Goal: Task Accomplishment & Management: Use online tool/utility

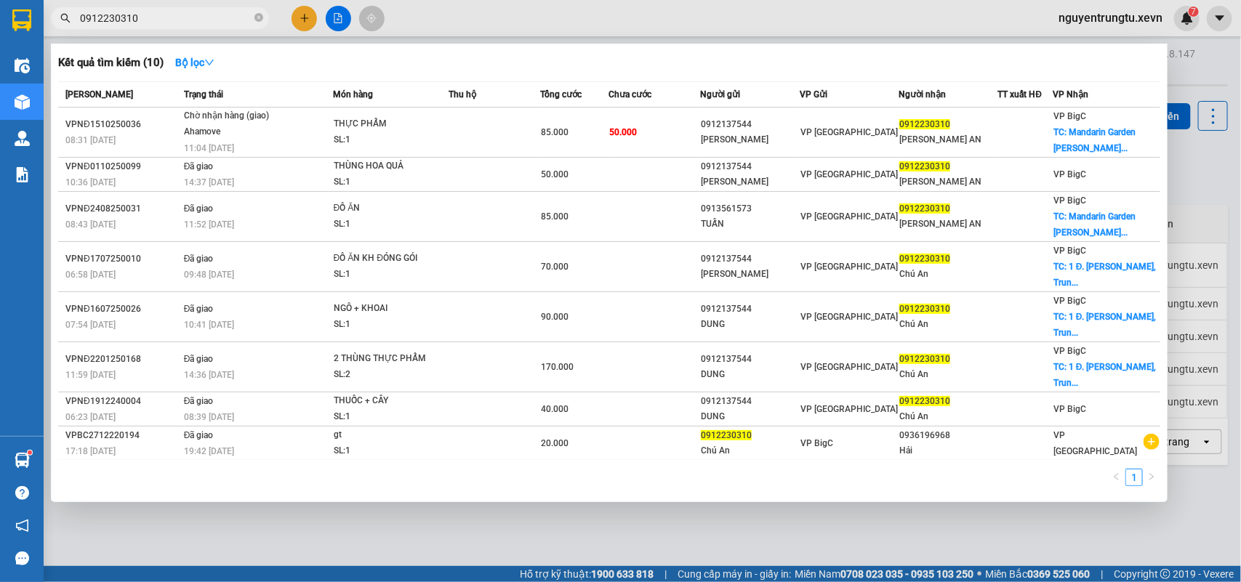
click at [451, 527] on div at bounding box center [620, 291] width 1241 height 582
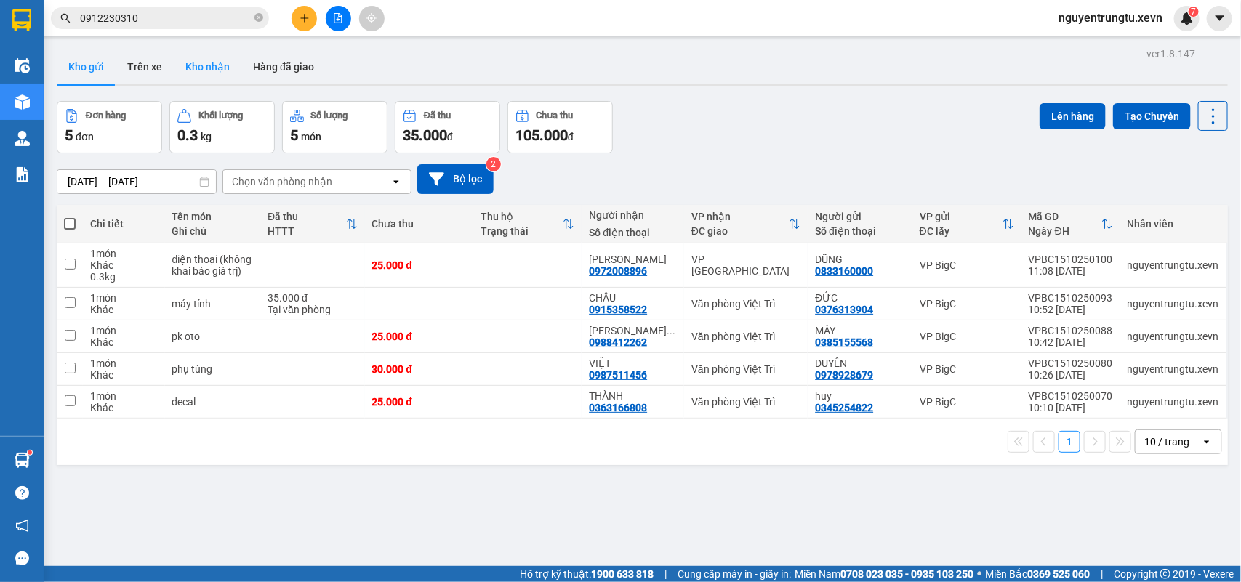
click at [204, 64] on button "Kho nhận" at bounding box center [208, 66] width 68 height 35
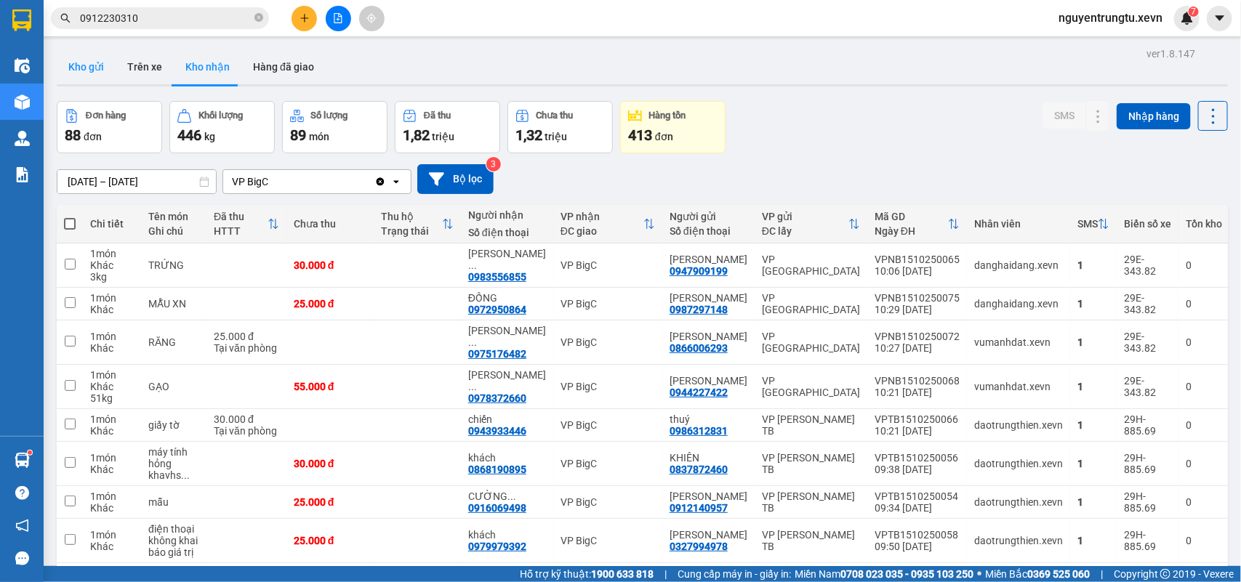
click at [100, 66] on button "Kho gửi" at bounding box center [86, 66] width 59 height 35
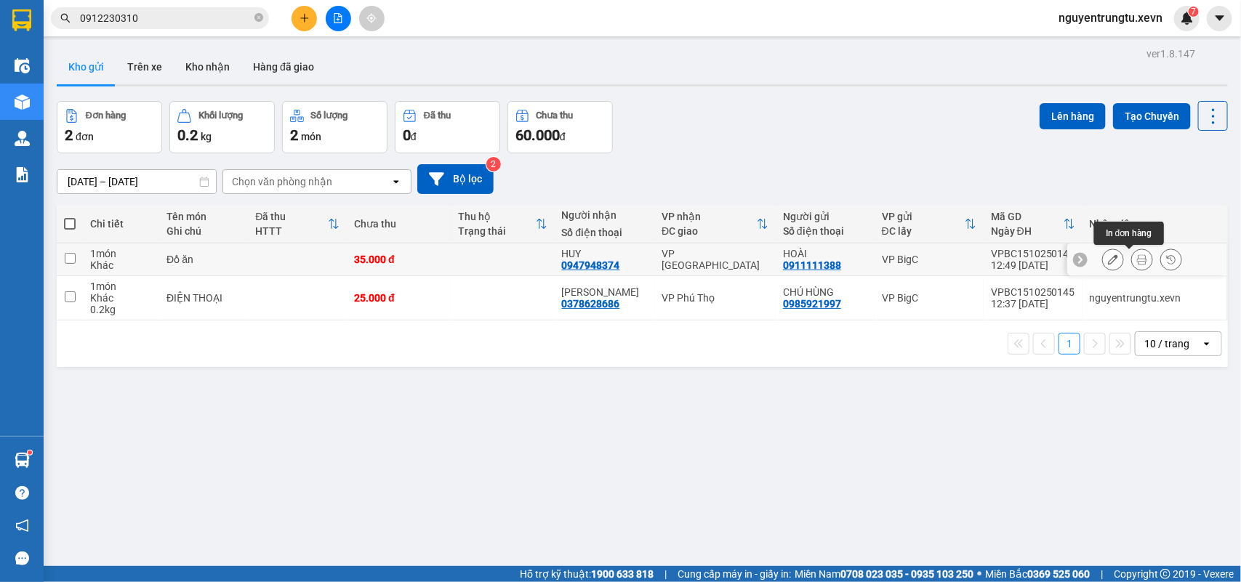
click at [1137, 262] on icon at bounding box center [1142, 259] width 10 height 10
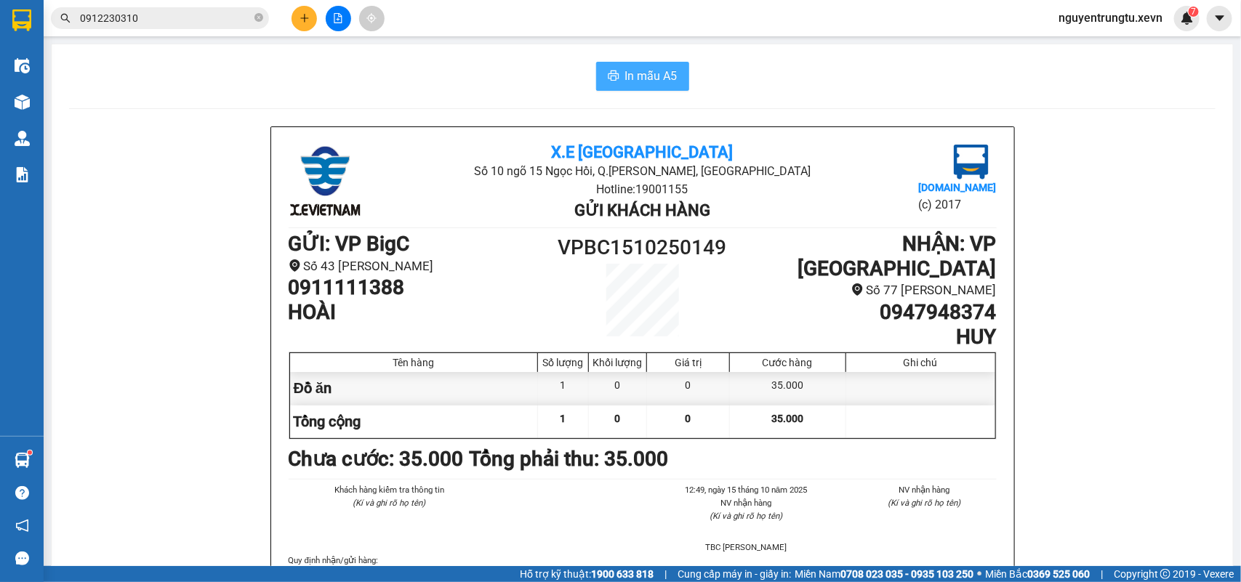
click at [629, 87] on button "In mẫu A5" at bounding box center [642, 76] width 93 height 29
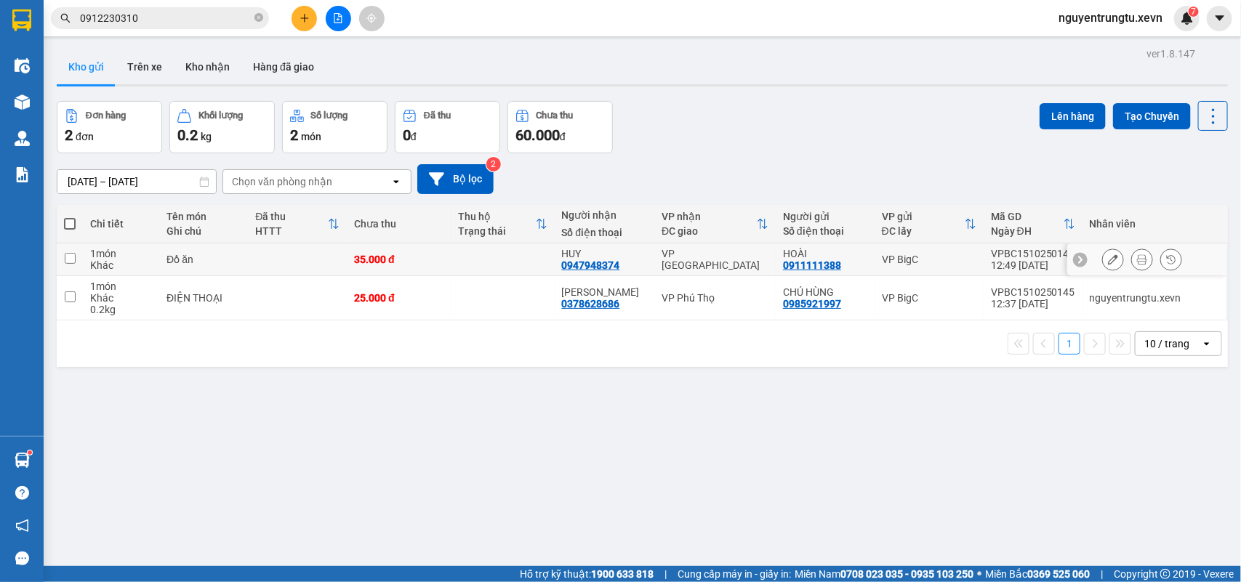
click at [734, 262] on div "VP [GEOGRAPHIC_DATA]" at bounding box center [714, 259] width 107 height 23
checkbox input "true"
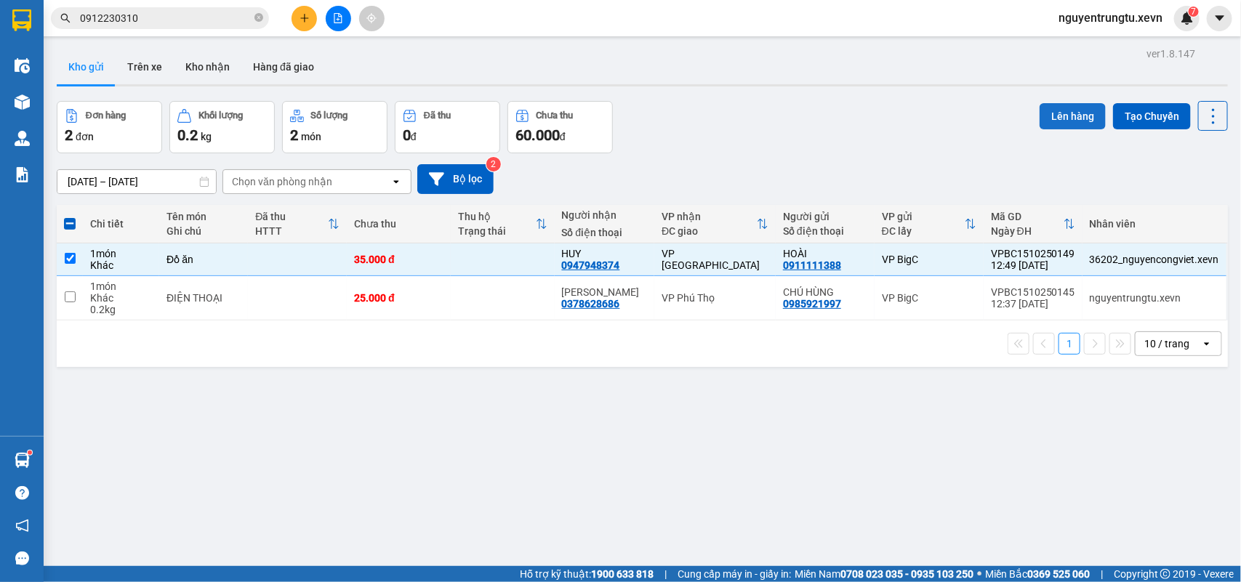
click at [1060, 118] on button "Lên hàng" at bounding box center [1072, 116] width 66 height 26
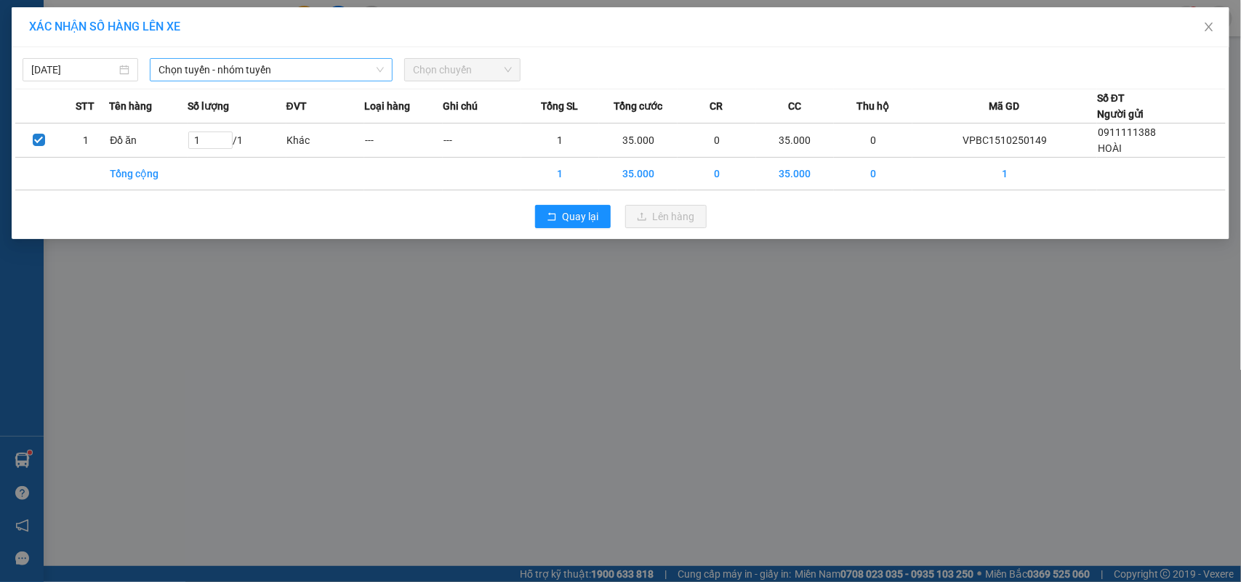
click at [176, 62] on span "Chọn tuyến - nhóm tuyến" at bounding box center [270, 70] width 225 height 22
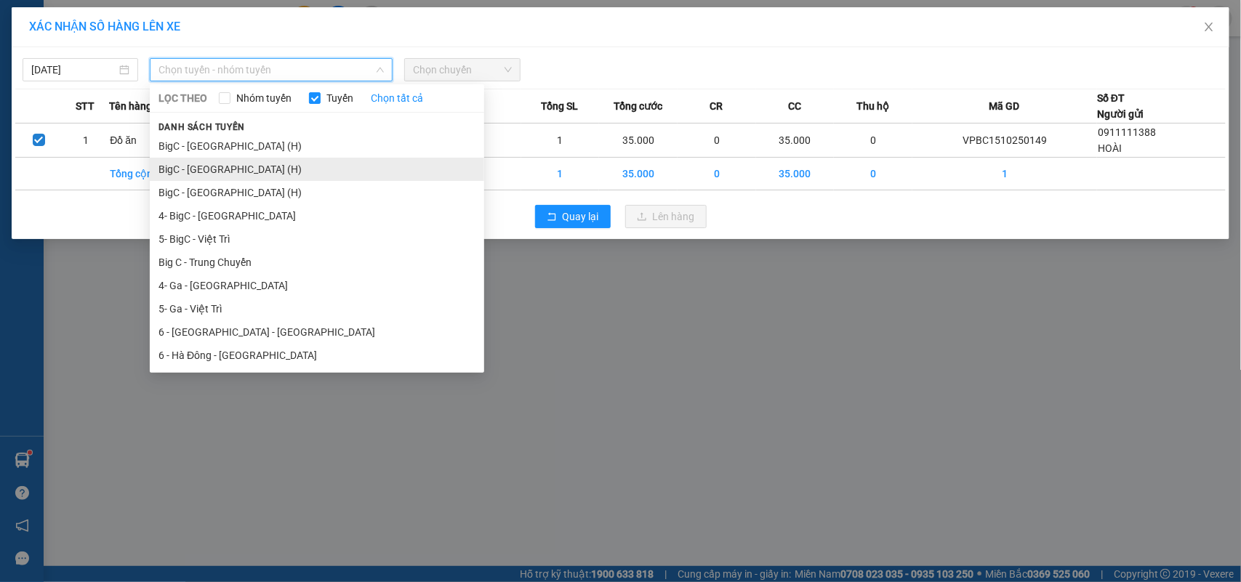
click at [228, 174] on li "BigC - [GEOGRAPHIC_DATA] (H)" at bounding box center [317, 169] width 334 height 23
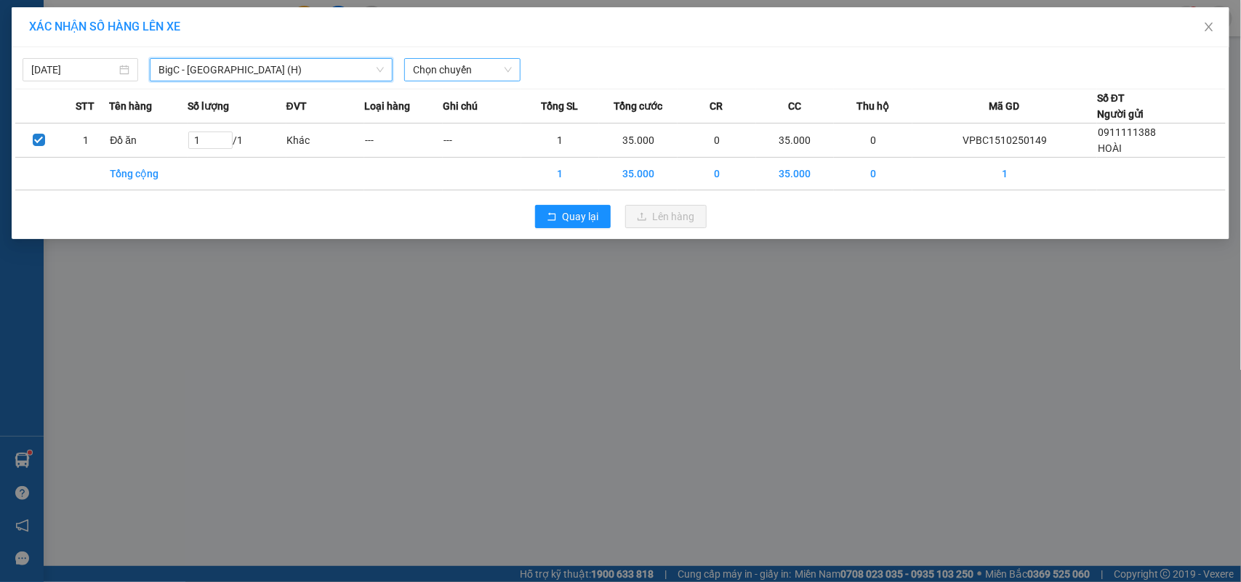
click at [487, 65] on span "Chọn chuyến" at bounding box center [462, 70] width 98 height 22
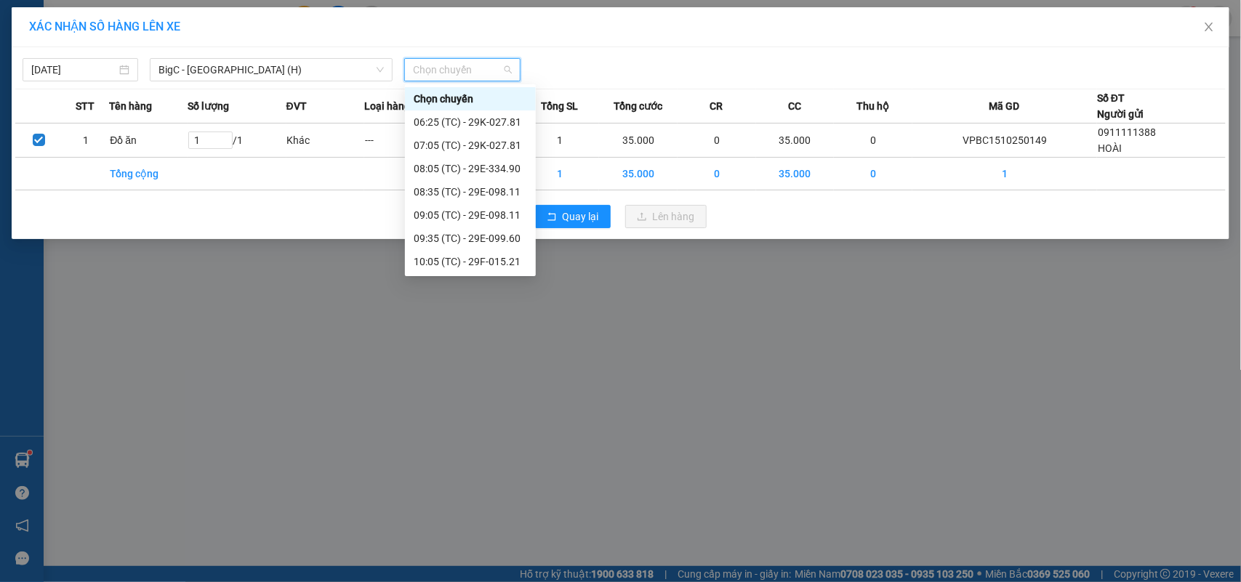
scroll to position [116, 0]
click at [487, 255] on div "13:05 (TC) - 29H-885.86" at bounding box center [470, 262] width 113 height 16
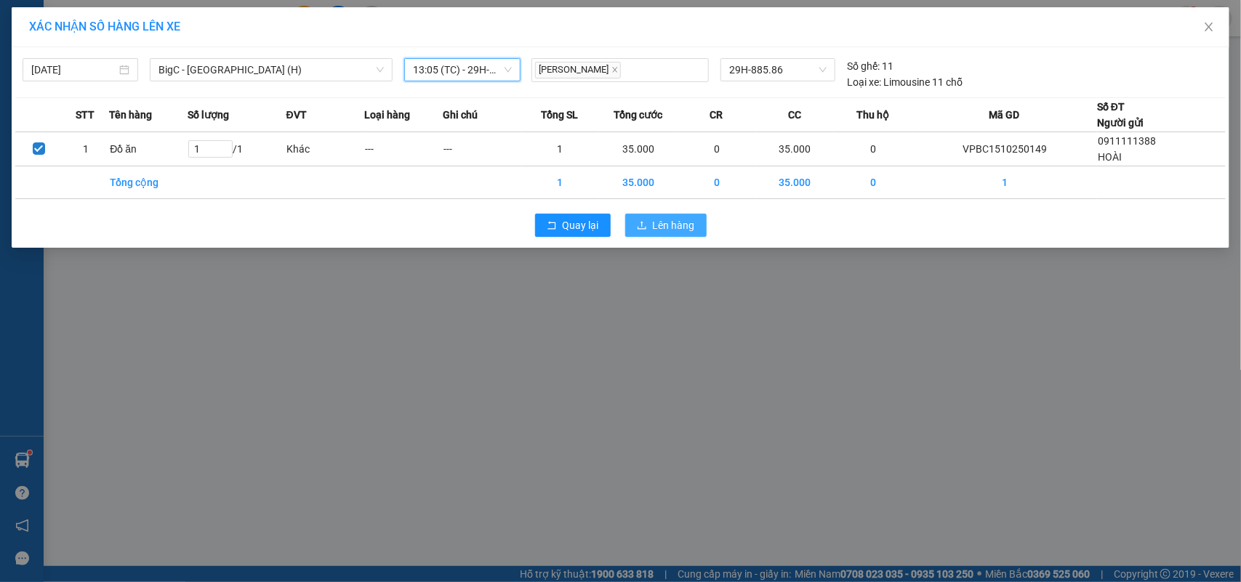
click at [643, 231] on span "upload" at bounding box center [642, 226] width 10 height 12
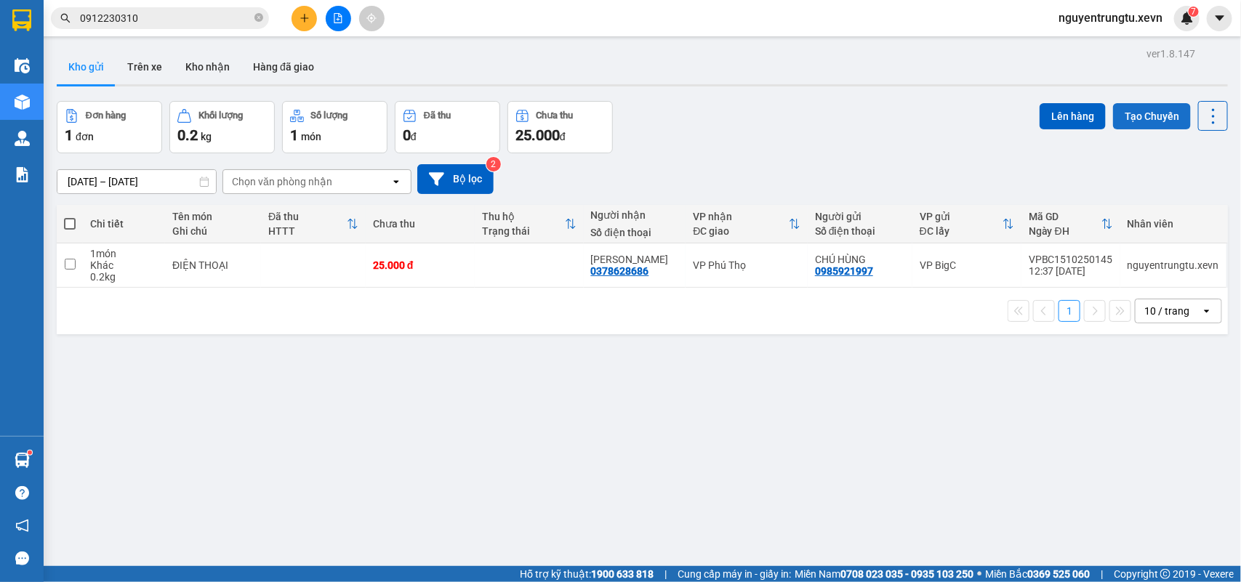
click at [1132, 120] on button "Tạo Chuyến" at bounding box center [1152, 116] width 78 height 26
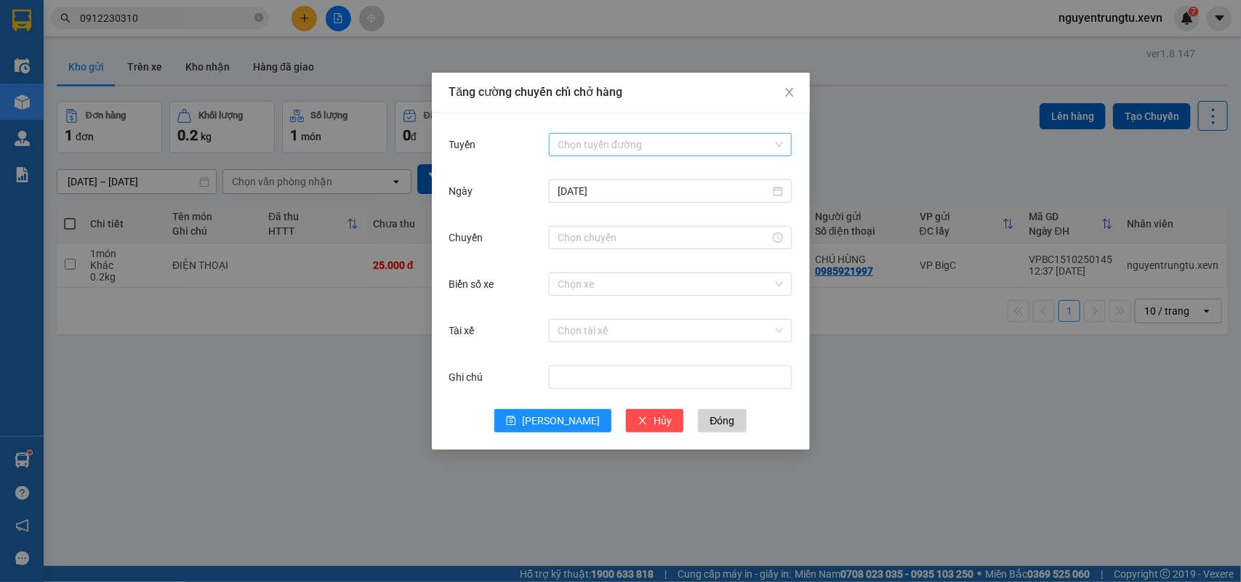
click at [667, 144] on input "Tuyến" at bounding box center [665, 145] width 215 height 22
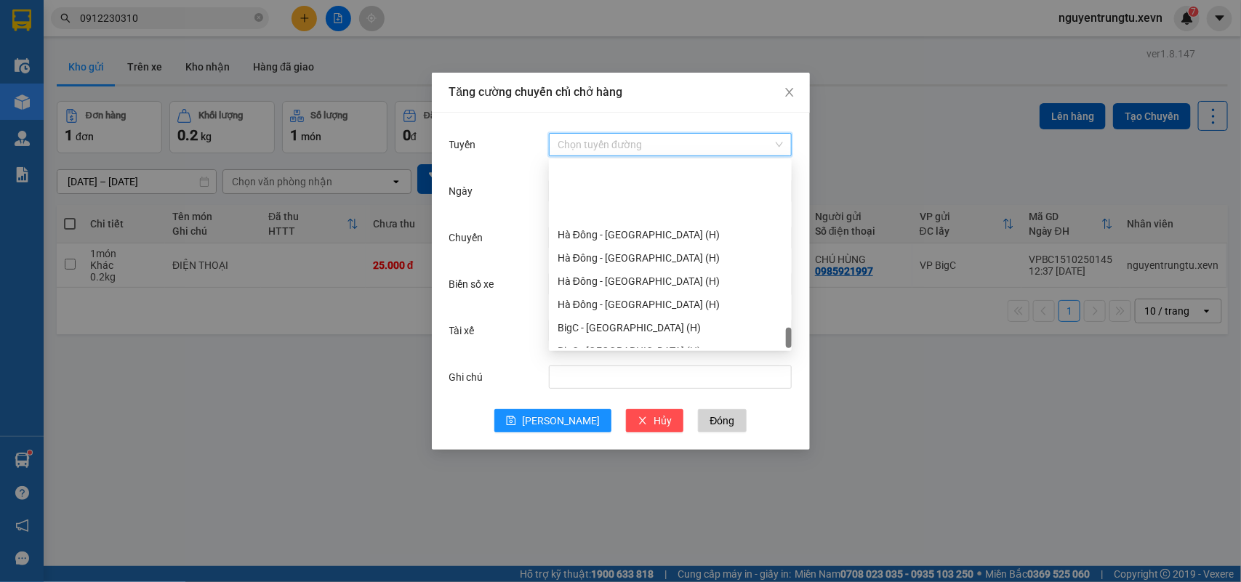
scroll to position [1902, 0]
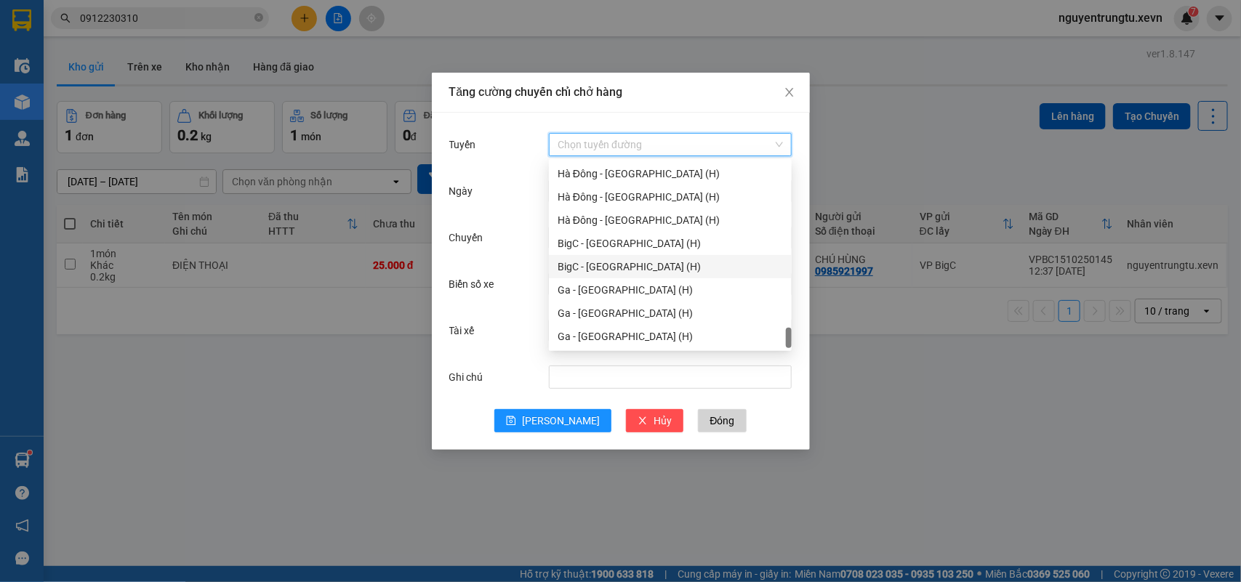
click at [627, 260] on div "BigC - [GEOGRAPHIC_DATA] (H)" at bounding box center [670, 267] width 225 height 16
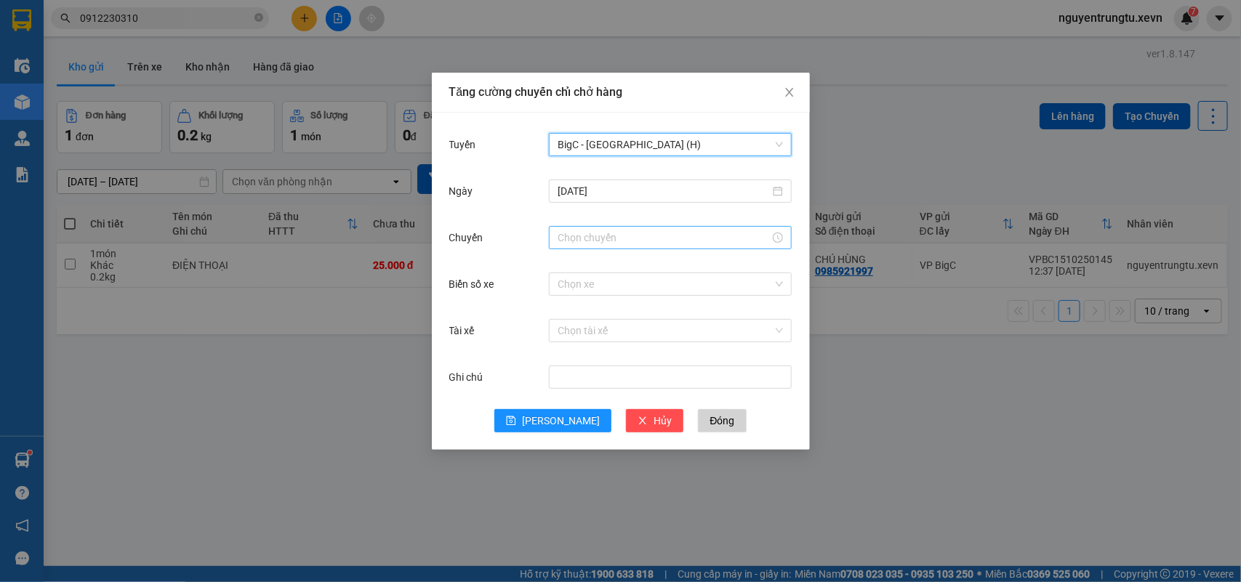
click at [626, 246] on div at bounding box center [670, 237] width 243 height 23
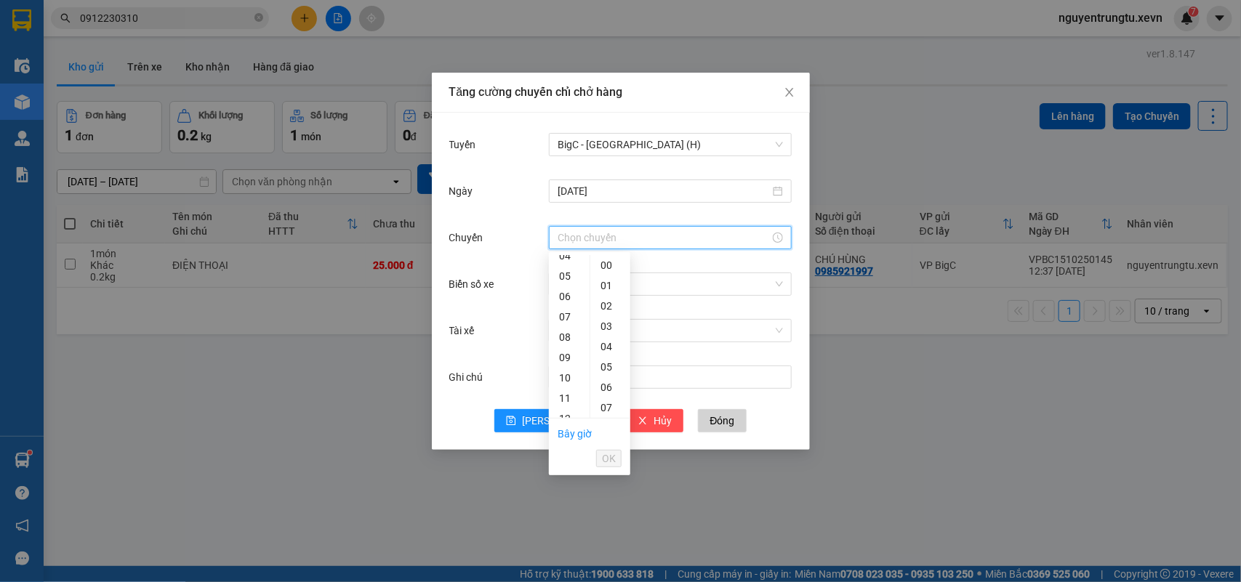
scroll to position [182, 0]
click at [560, 371] on div "14" at bounding box center [569, 368] width 41 height 20
click at [608, 366] on div "05" at bounding box center [610, 367] width 40 height 20
type input "14:05"
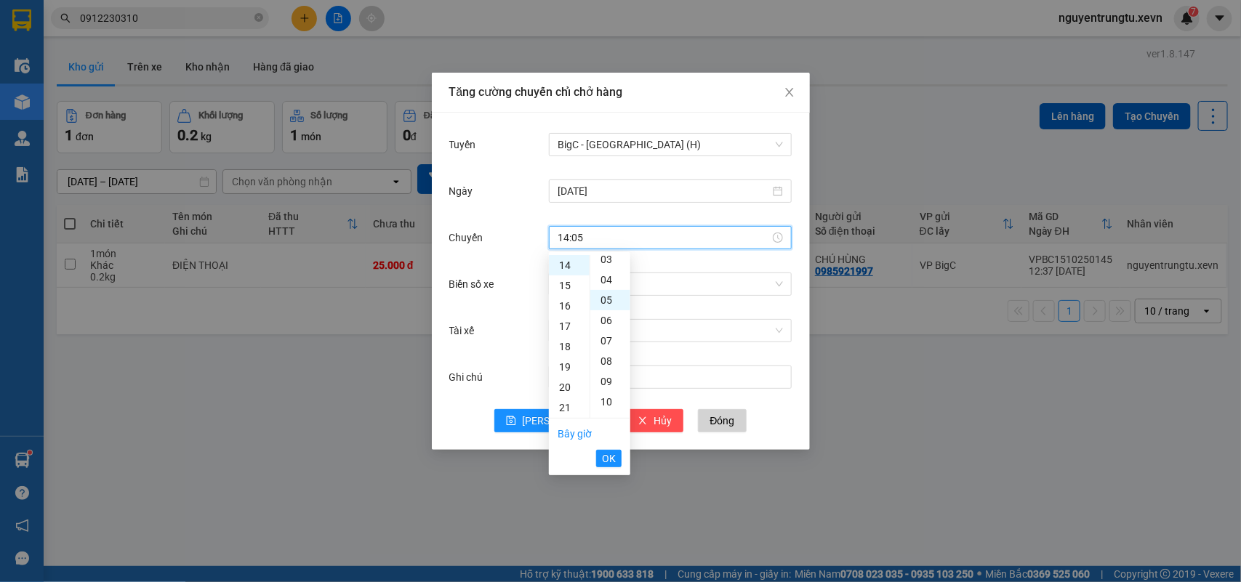
scroll to position [102, 0]
click at [611, 454] on span "OK" at bounding box center [609, 459] width 14 height 16
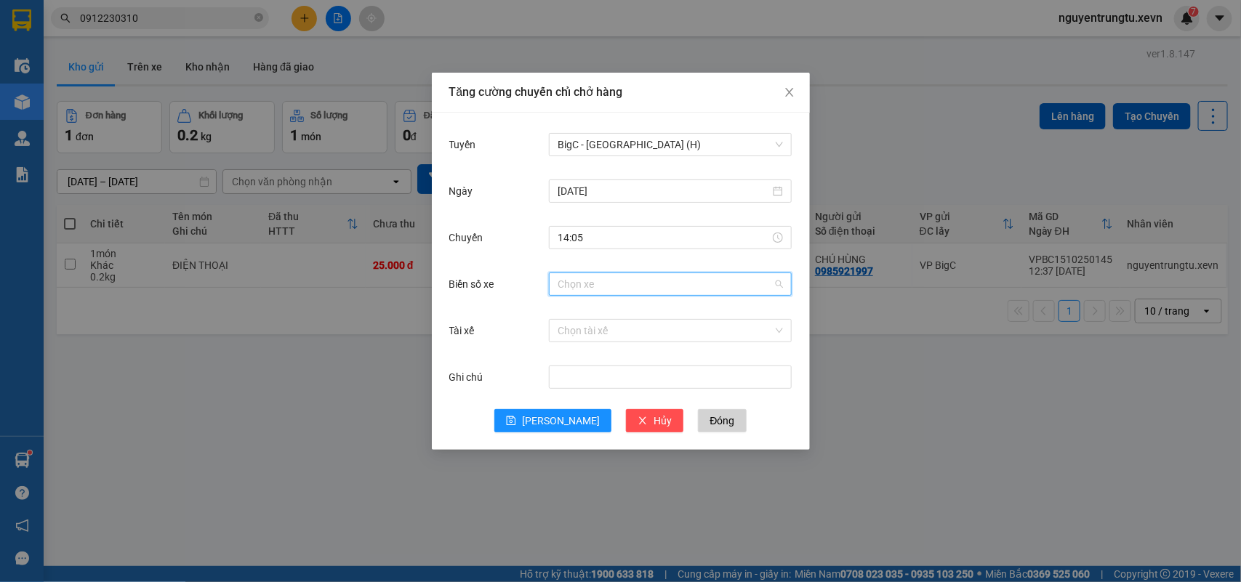
click at [702, 286] on input "Biển số xe" at bounding box center [665, 284] width 215 height 22
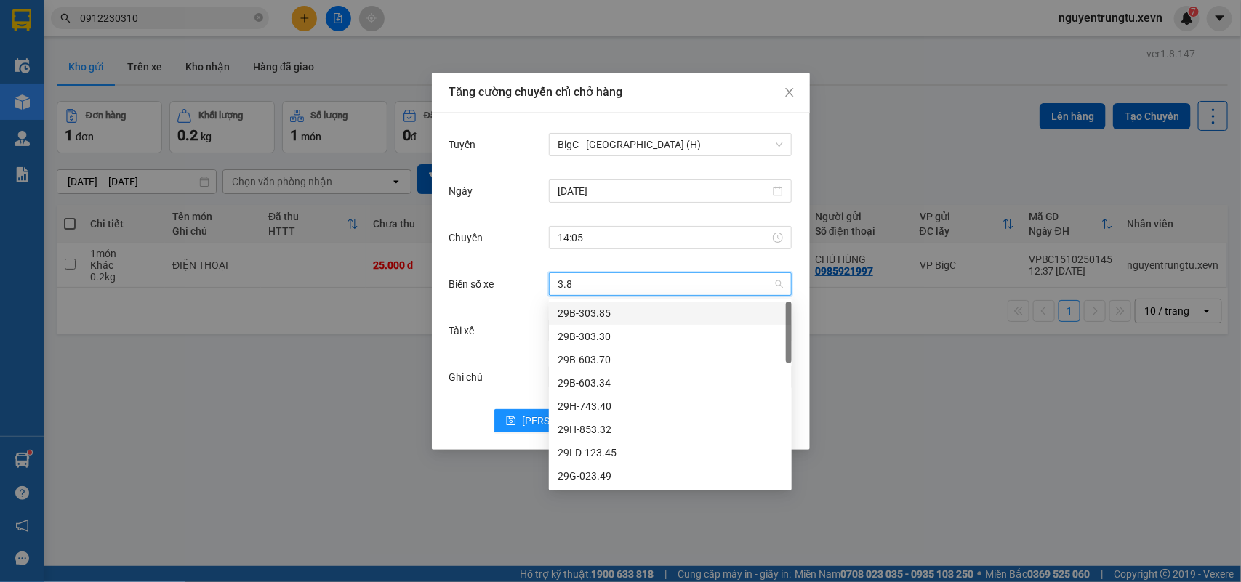
type input "3.82"
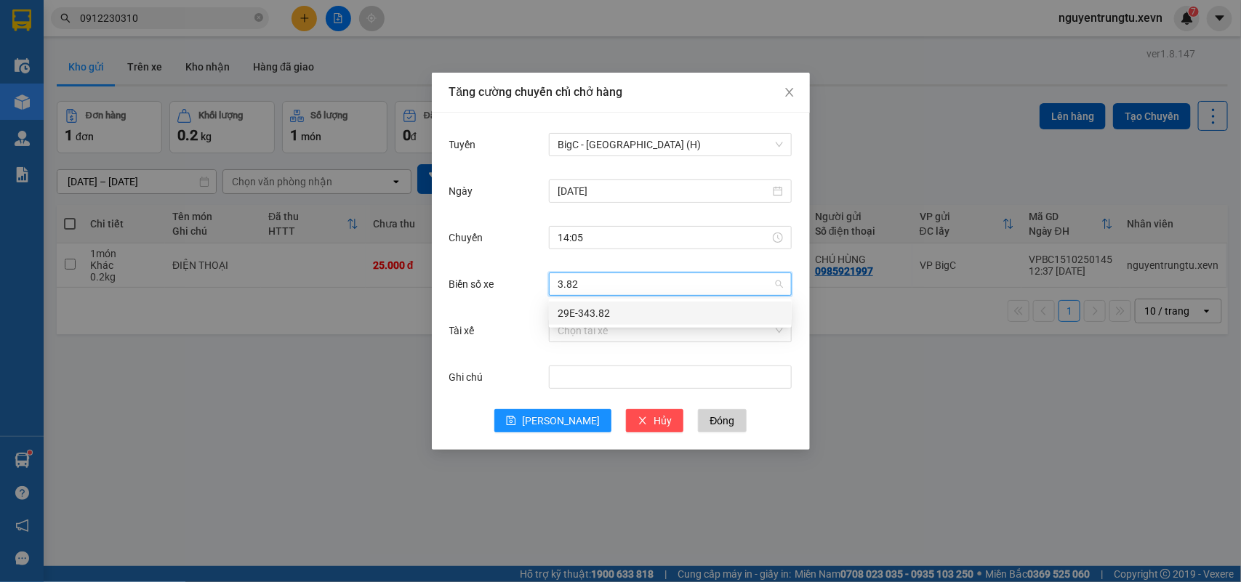
click at [575, 310] on div "29E-343.82" at bounding box center [670, 313] width 225 height 16
click at [582, 324] on input "Tài xế" at bounding box center [665, 331] width 215 height 22
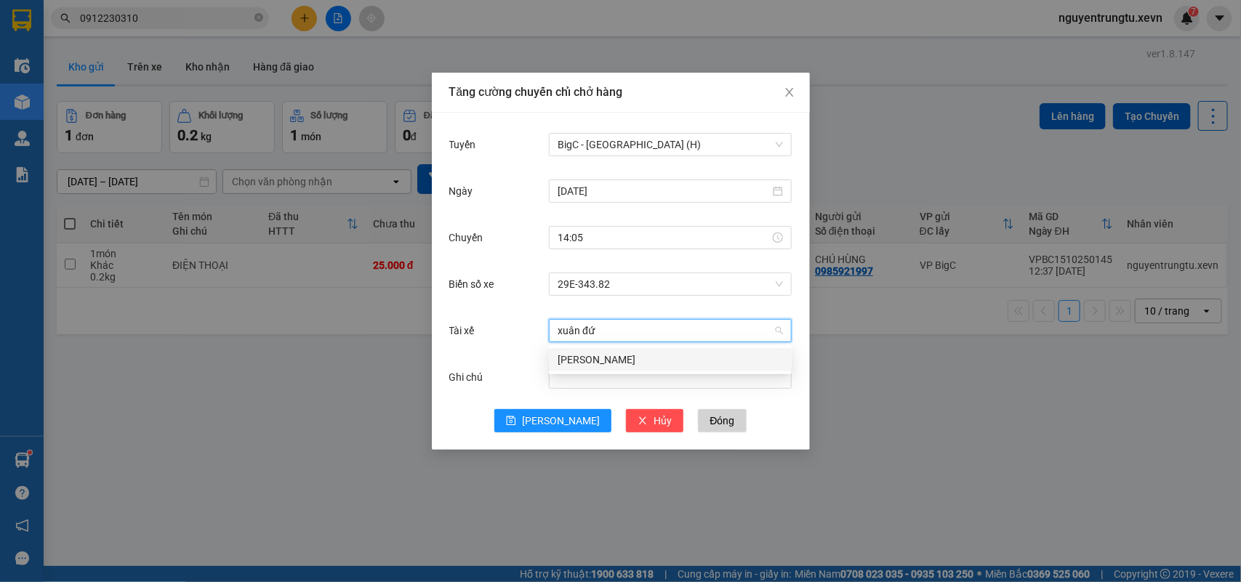
type input "[PERSON_NAME]"
click at [587, 360] on div "[PERSON_NAME]" at bounding box center [670, 360] width 225 height 16
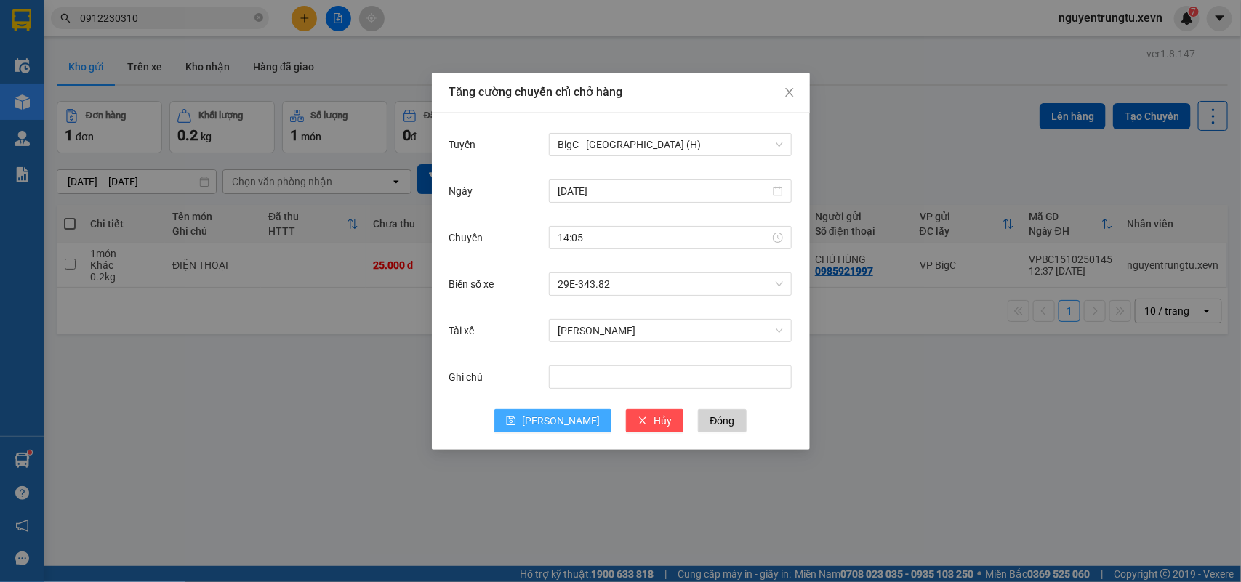
click at [546, 429] on button "[PERSON_NAME]" at bounding box center [552, 420] width 117 height 23
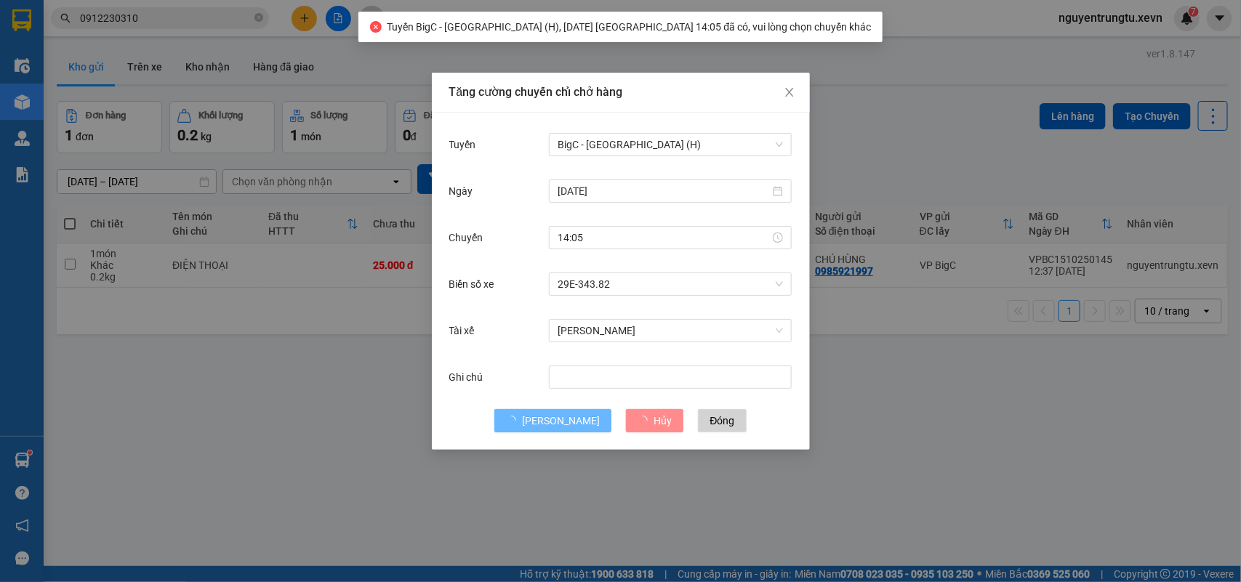
click at [393, 55] on div "Tăng cường chuyến chỉ chở hàng Tuyến BigC - [GEOGRAPHIC_DATA] (H) [DATE] [GEOGR…" at bounding box center [620, 291] width 1241 height 582
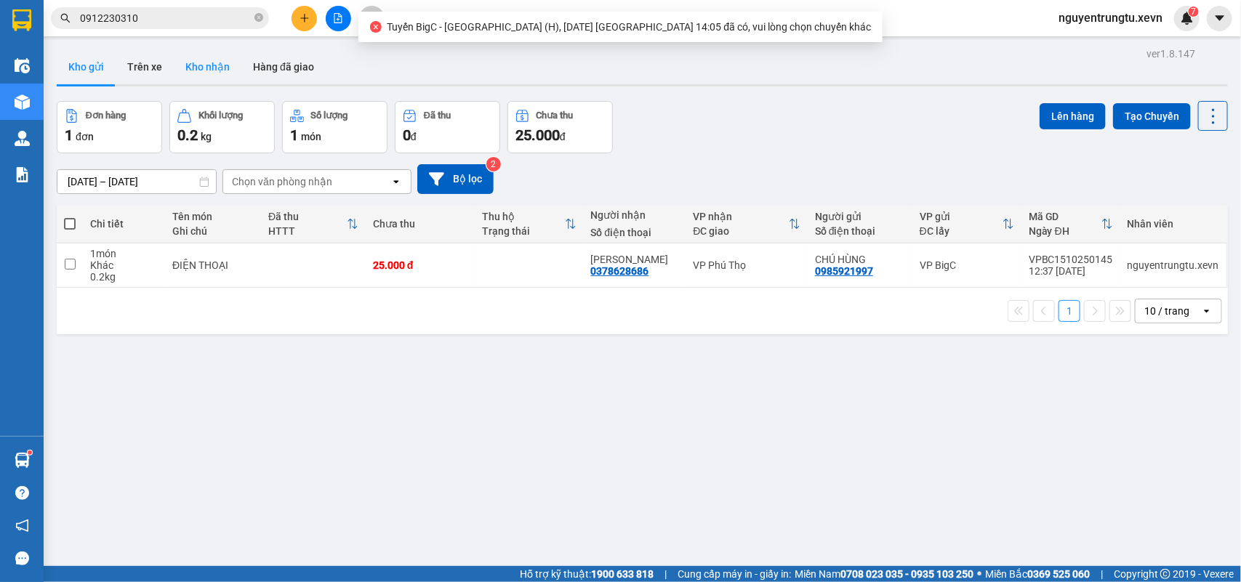
click at [197, 63] on button "Kho nhận" at bounding box center [208, 66] width 68 height 35
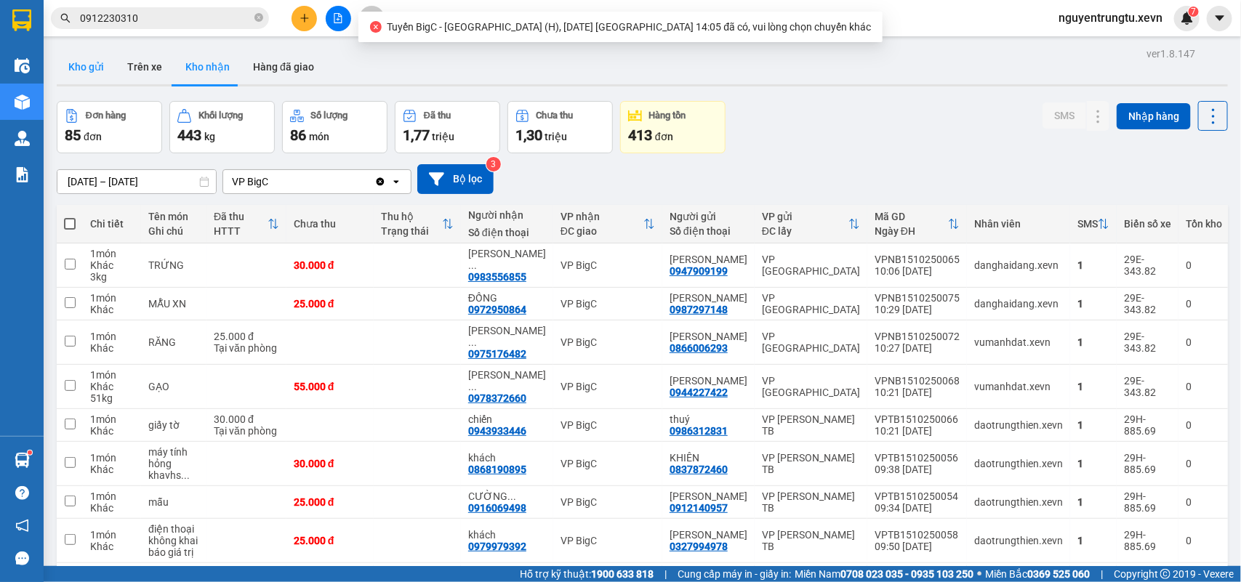
click at [84, 69] on button "Kho gửi" at bounding box center [86, 66] width 59 height 35
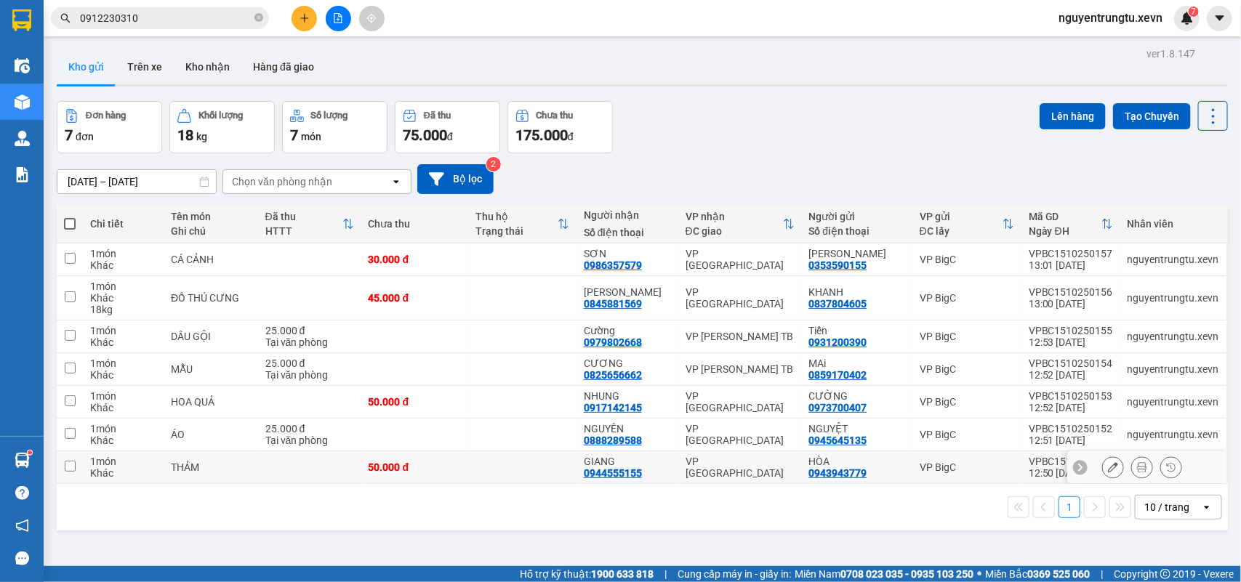
click at [557, 459] on td at bounding box center [523, 467] width 108 height 33
checkbox input "true"
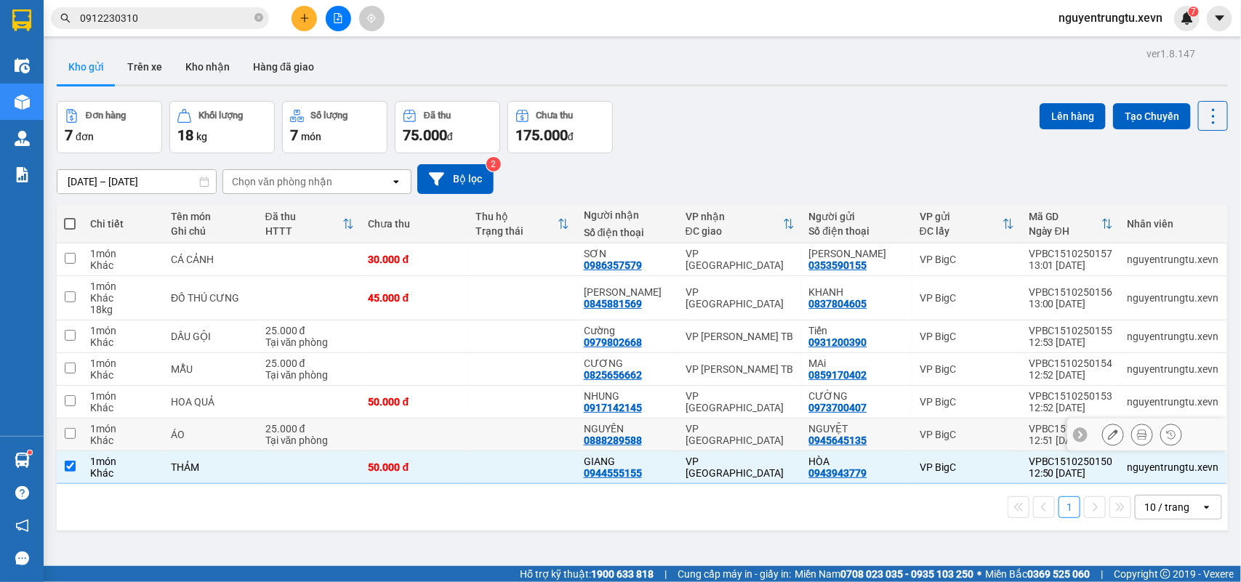
click at [554, 440] on td at bounding box center [523, 435] width 108 height 33
checkbox input "true"
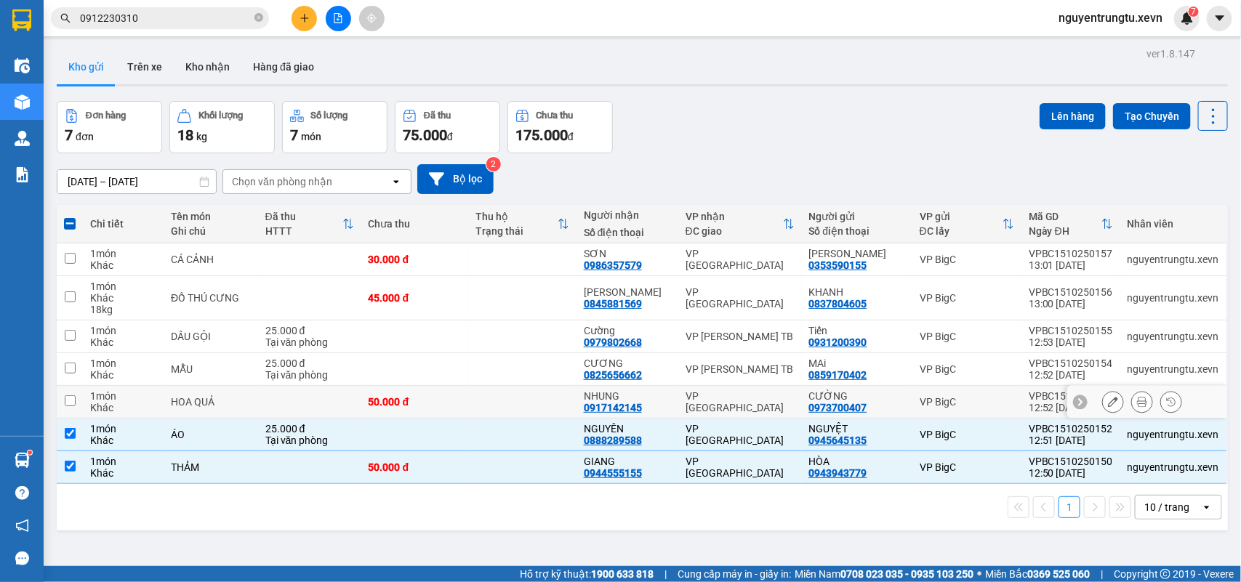
click at [552, 393] on td at bounding box center [523, 402] width 108 height 33
checkbox input "true"
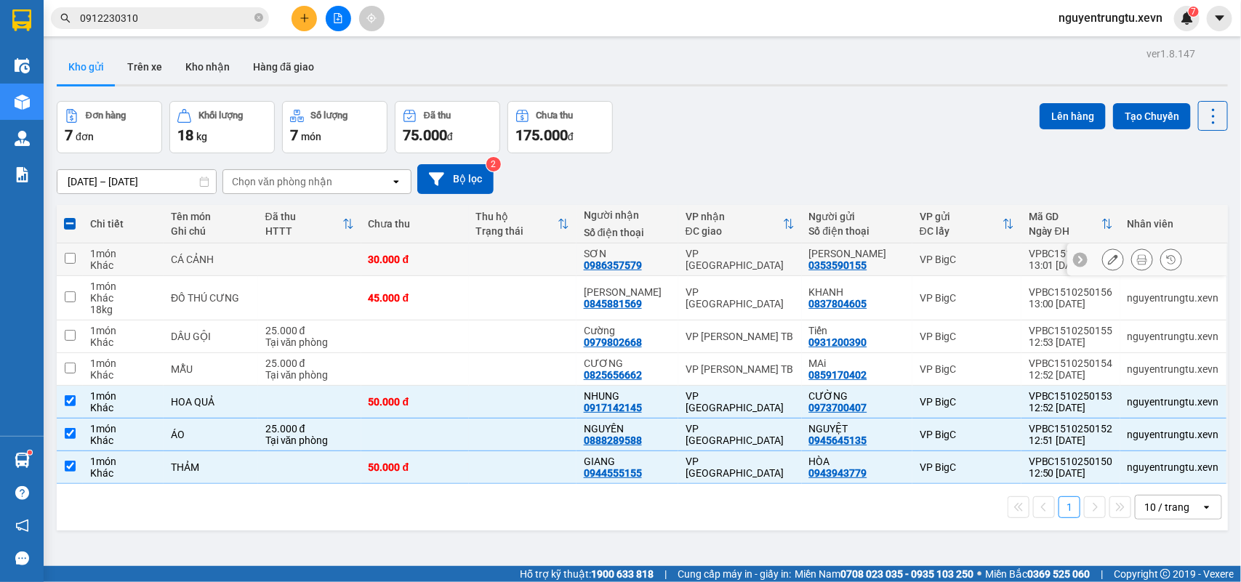
click at [576, 257] on td at bounding box center [523, 260] width 108 height 33
checkbox input "true"
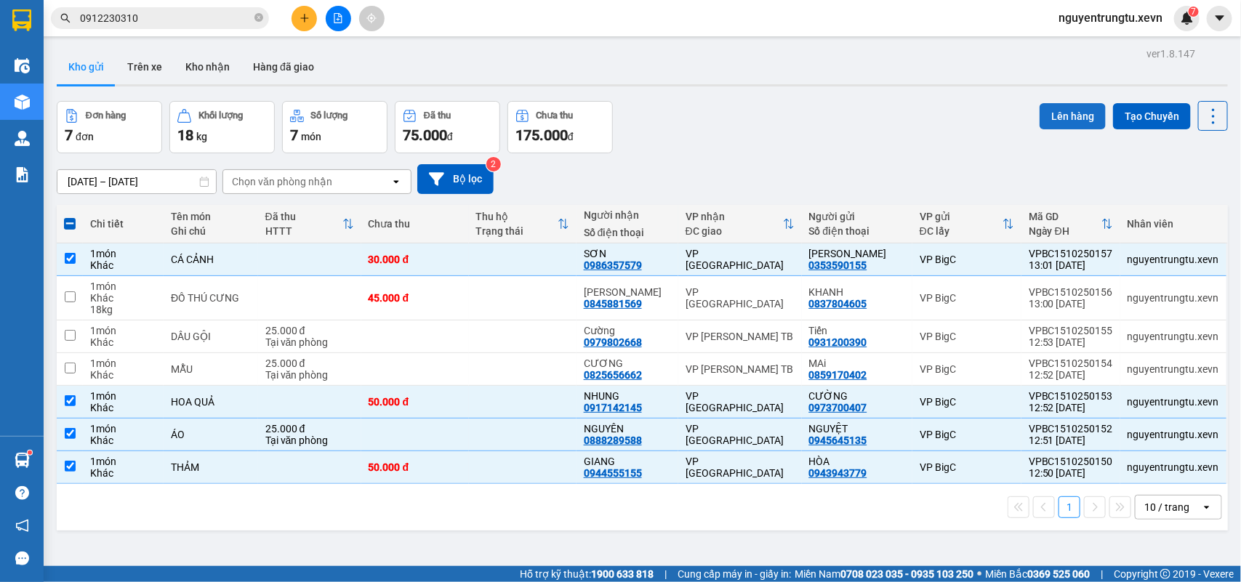
click at [1083, 110] on button "Lên hàng" at bounding box center [1072, 116] width 66 height 26
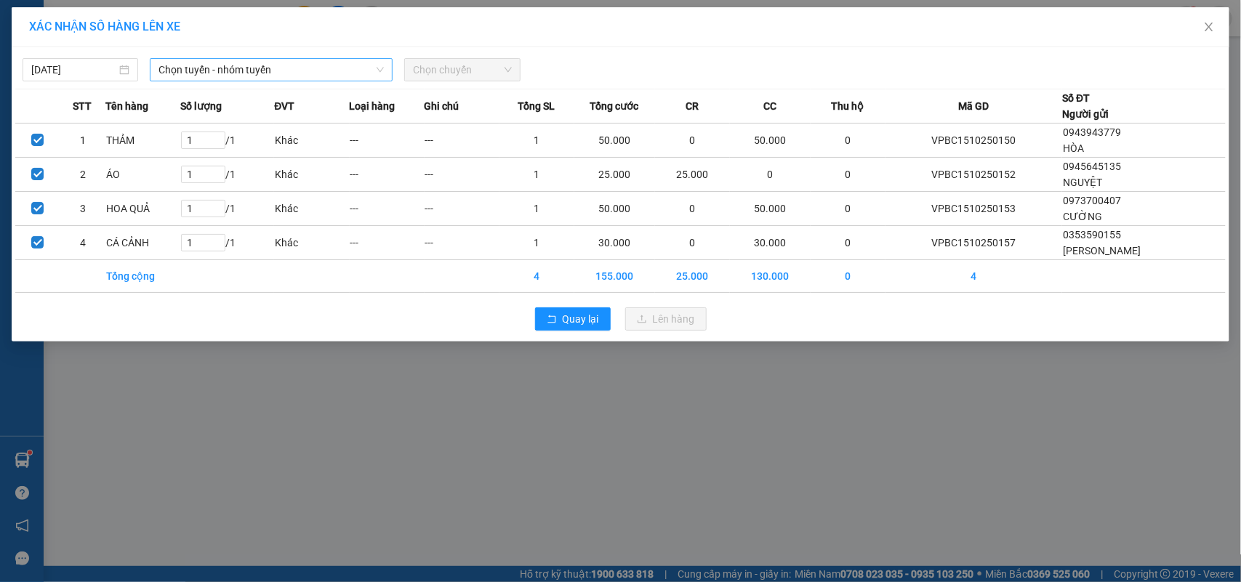
click at [267, 67] on span "Chọn tuyến - nhóm tuyến" at bounding box center [270, 70] width 225 height 22
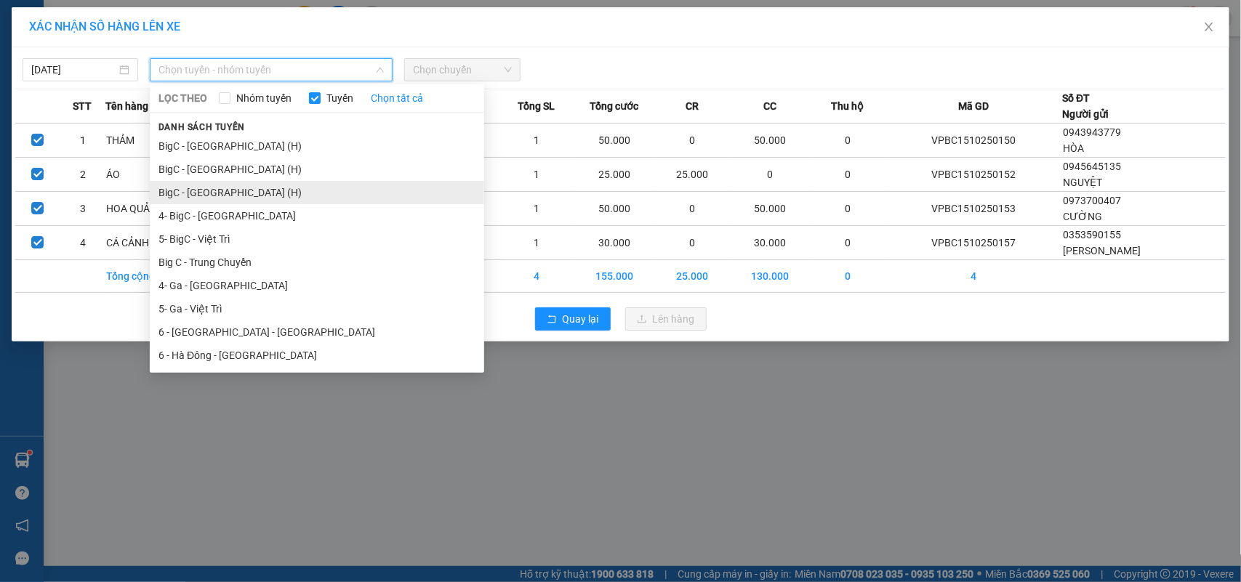
click at [217, 193] on li "BigC - [GEOGRAPHIC_DATA] (H)" at bounding box center [317, 192] width 334 height 23
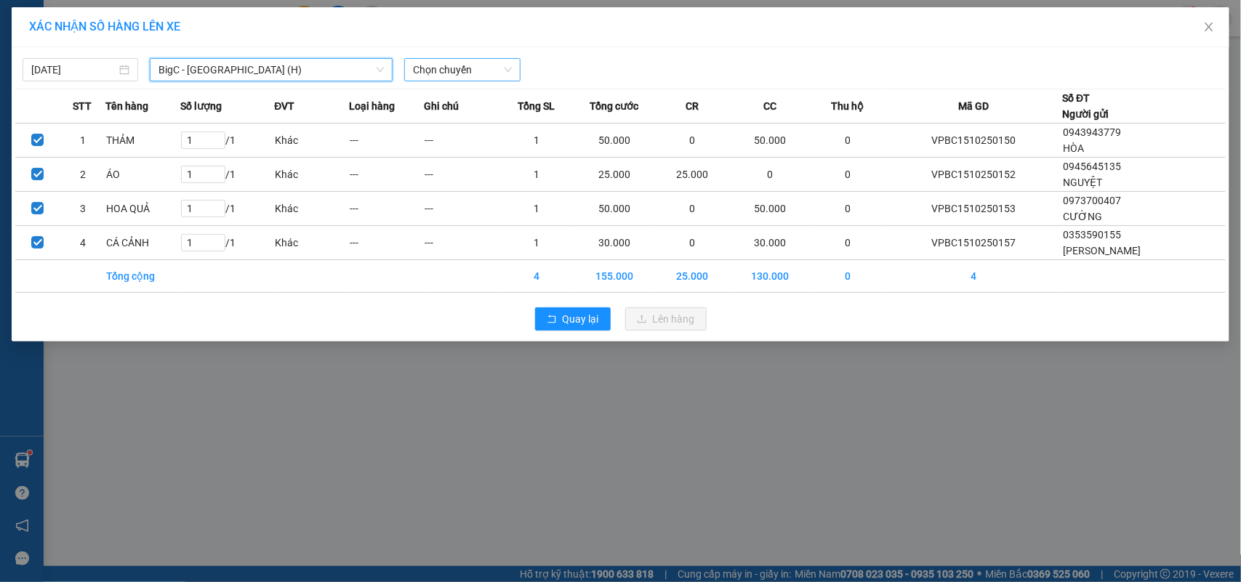
click at [470, 73] on span "Chọn chuyến" at bounding box center [462, 70] width 98 height 22
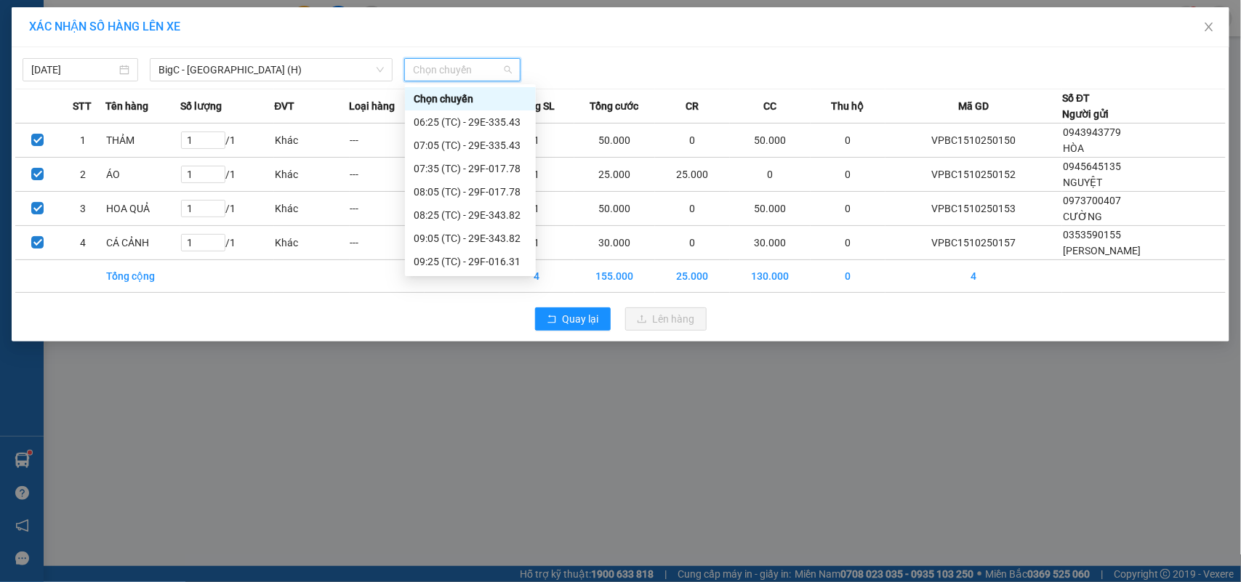
scroll to position [185, 0]
click at [506, 257] on div "14:05 (TC) - 29E-343.82" at bounding box center [470, 262] width 113 height 16
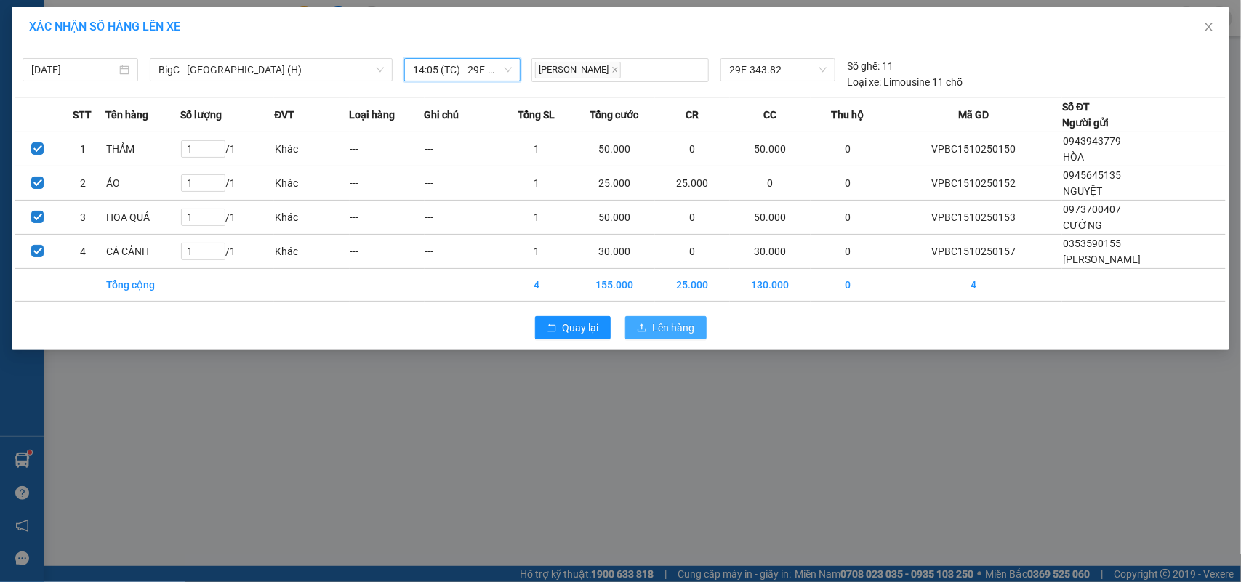
click at [676, 329] on span "Lên hàng" at bounding box center [674, 328] width 42 height 16
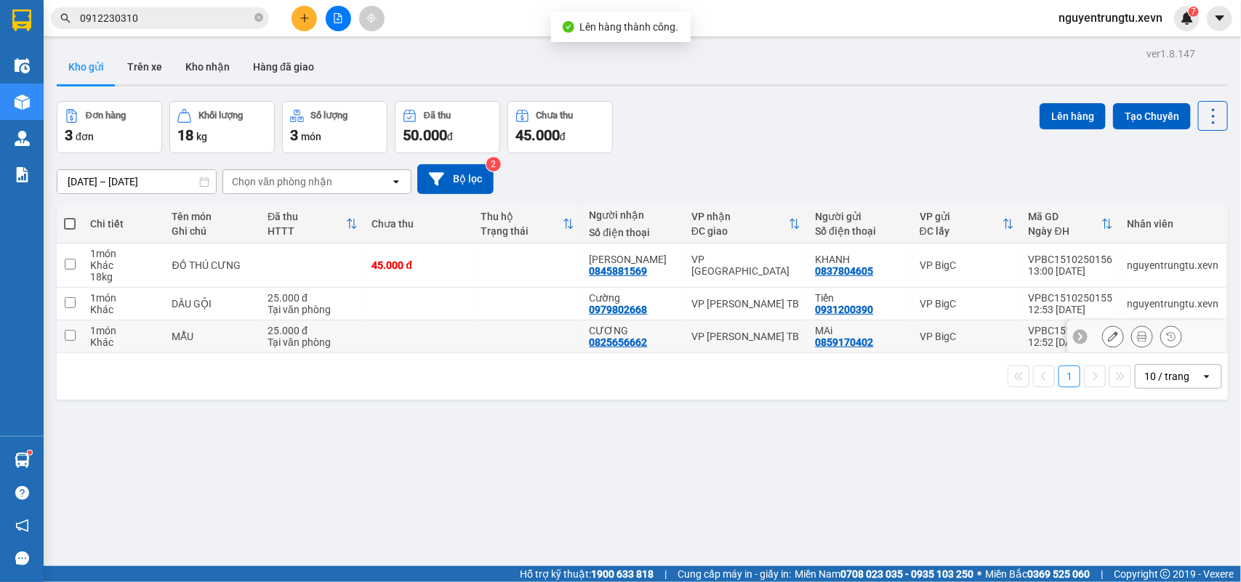
click at [765, 334] on div "VP [PERSON_NAME] TB" at bounding box center [745, 337] width 109 height 12
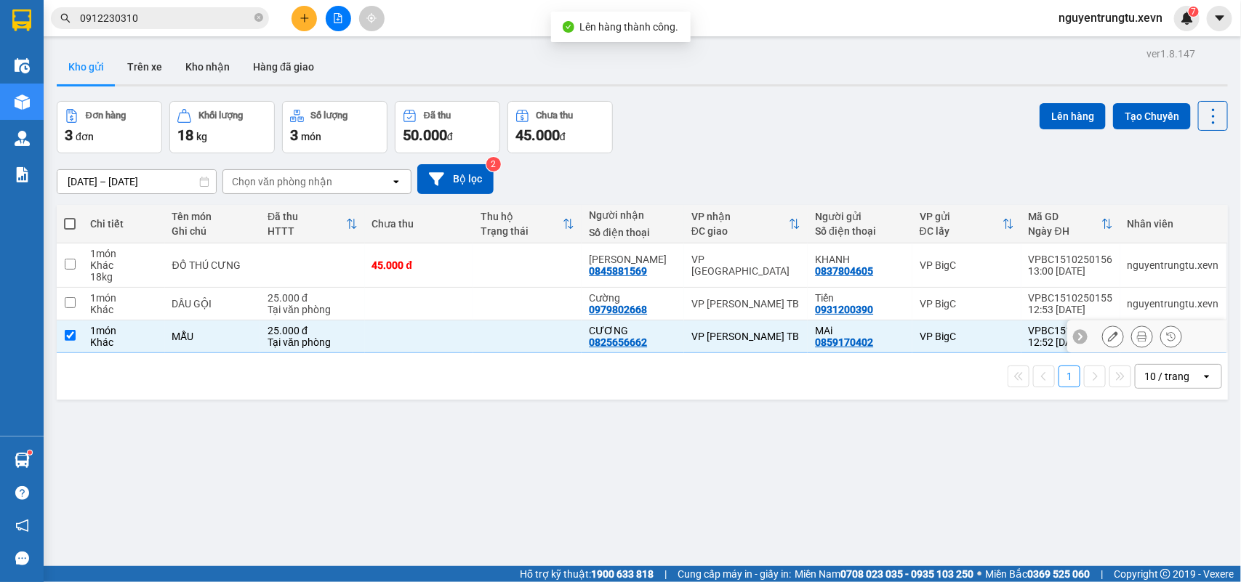
checkbox input "true"
click at [781, 302] on div "VP [PERSON_NAME] TB" at bounding box center [745, 304] width 109 height 12
checkbox input "true"
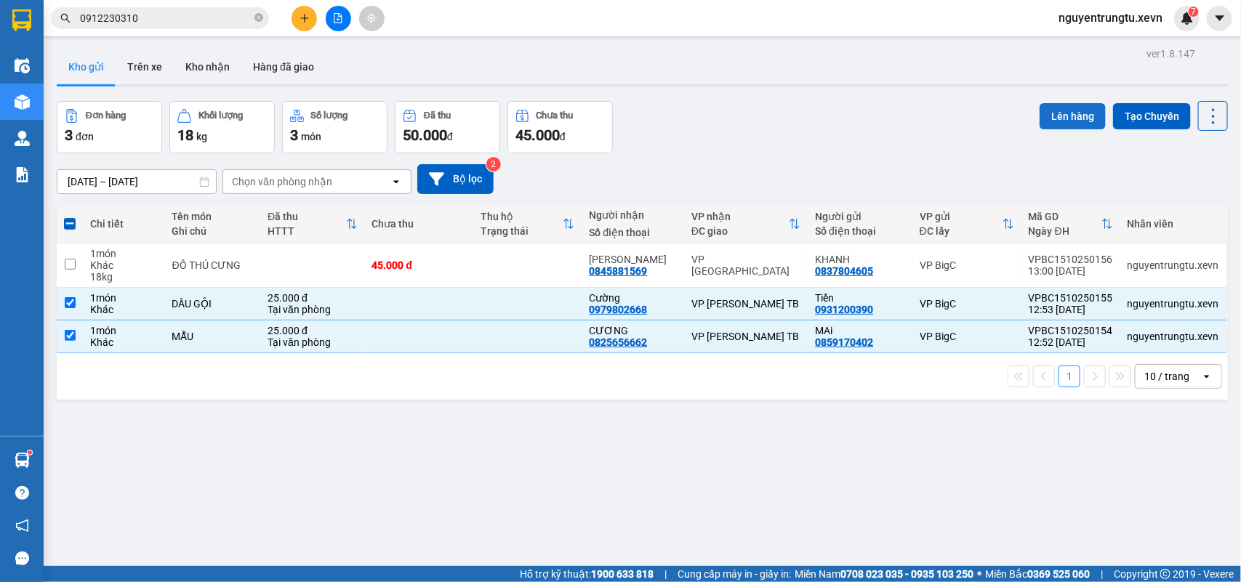
click at [1058, 115] on button "Lên hàng" at bounding box center [1072, 116] width 66 height 26
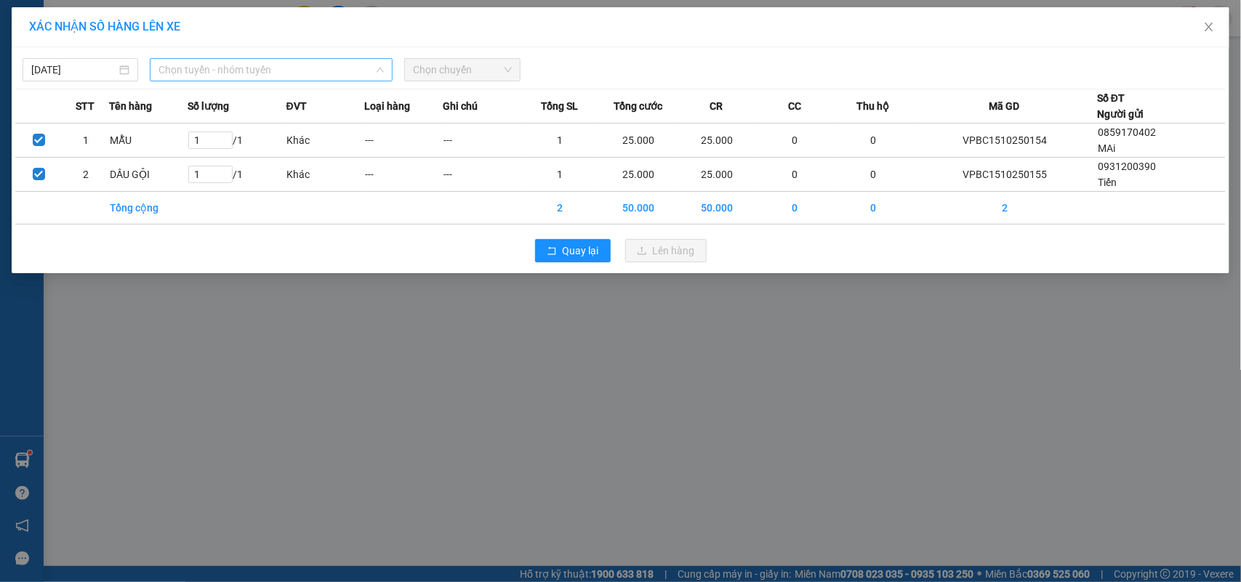
click at [182, 71] on span "Chọn tuyến - nhóm tuyến" at bounding box center [270, 70] width 225 height 22
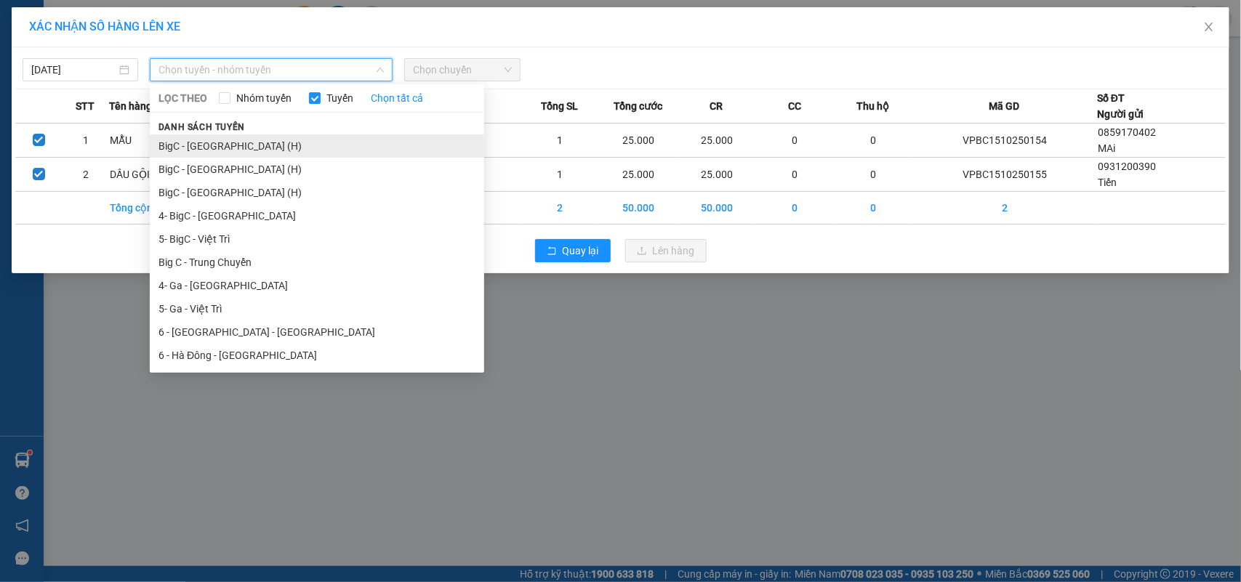
click at [229, 148] on li "BigC - [GEOGRAPHIC_DATA] (H)" at bounding box center [317, 145] width 334 height 23
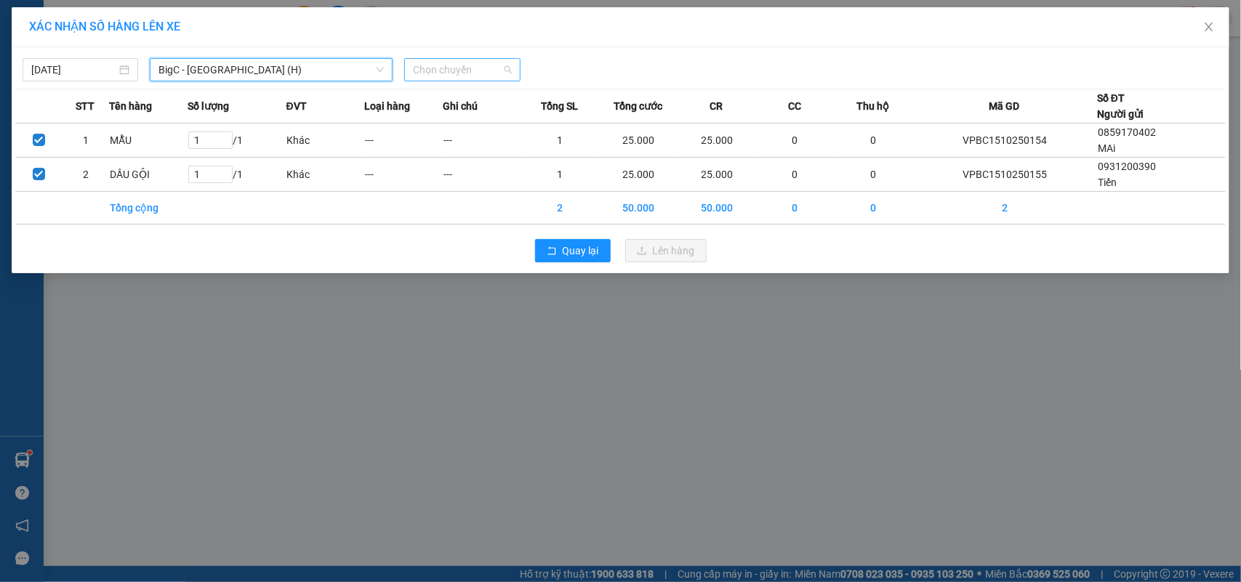
click at [477, 74] on span "Chọn chuyến" at bounding box center [462, 70] width 98 height 22
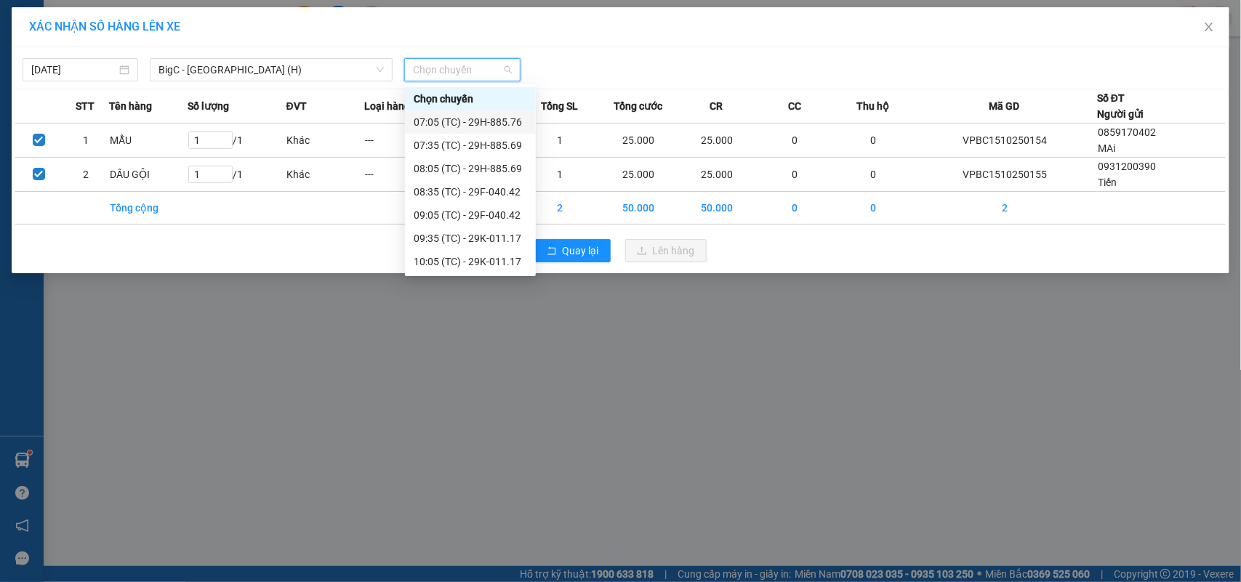
scroll to position [116, 0]
click at [502, 256] on div "13:05 (TC) - 29F-042.80" at bounding box center [470, 262] width 113 height 16
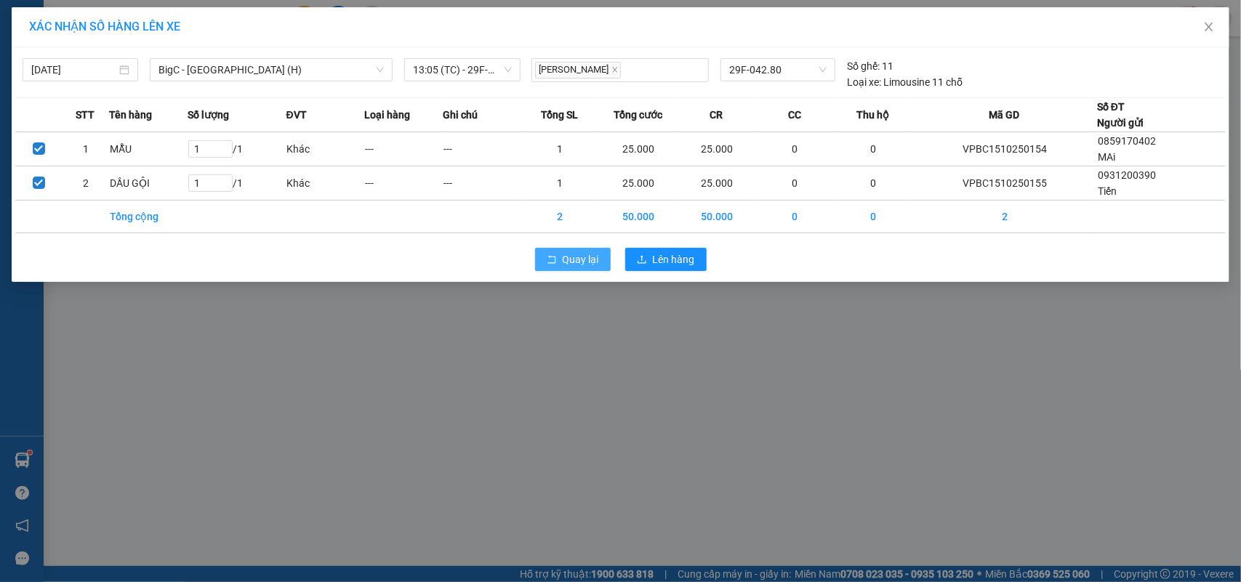
click at [579, 258] on span "Quay lại" at bounding box center [581, 259] width 36 height 16
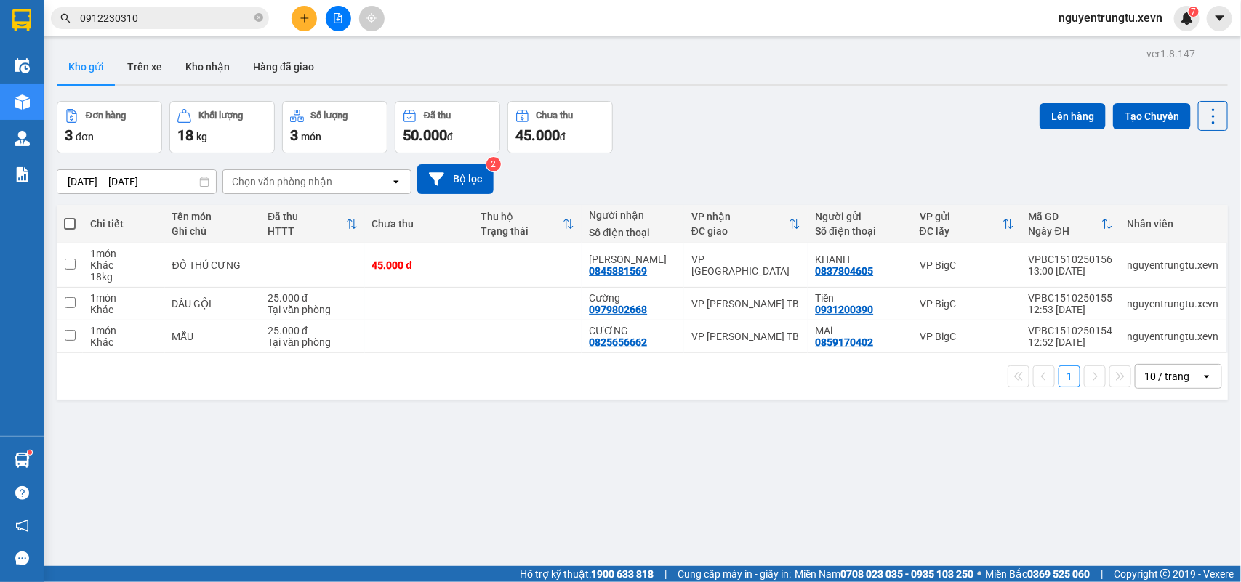
click at [233, 22] on input "0912230310" at bounding box center [166, 18] width 172 height 16
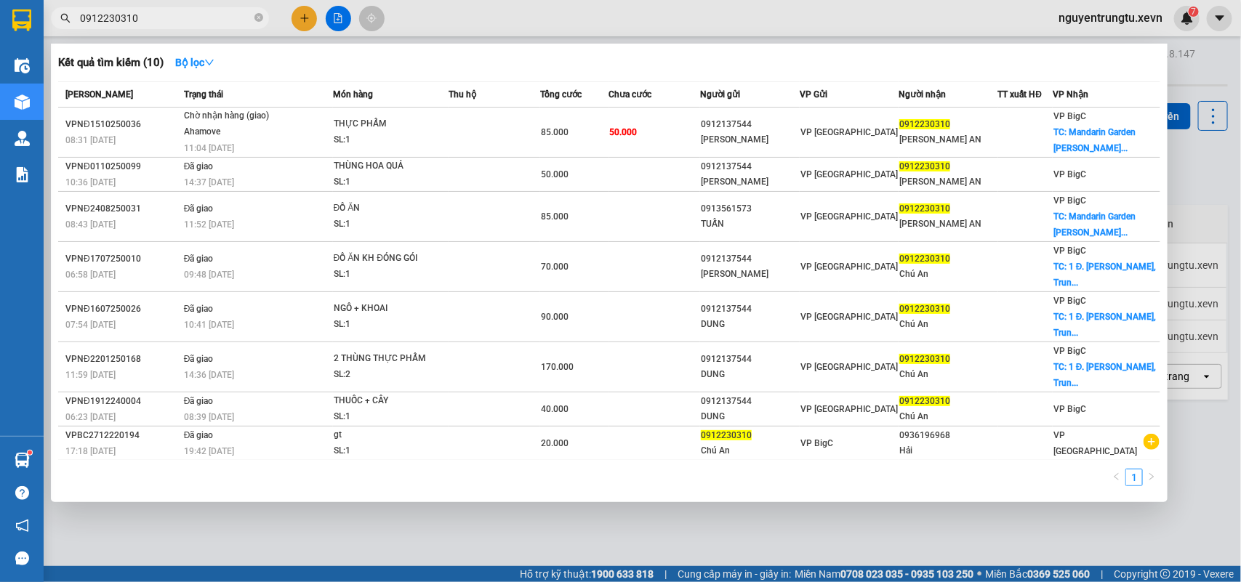
click at [233, 22] on input "0912230310" at bounding box center [166, 18] width 172 height 16
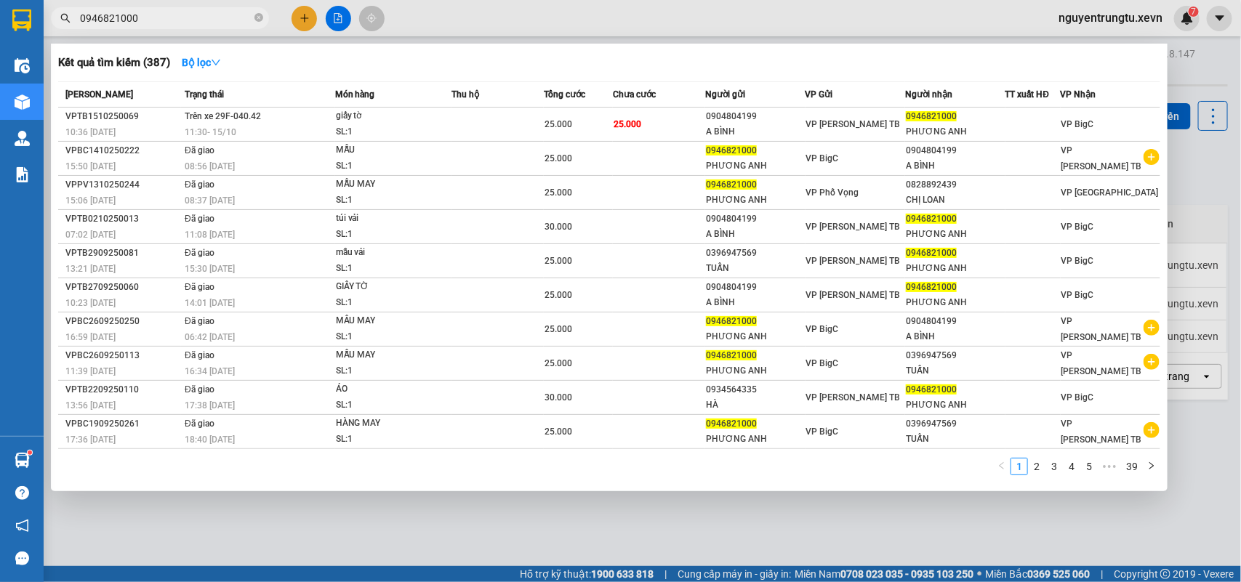
type input "0946821000"
click at [593, 523] on div at bounding box center [620, 291] width 1241 height 582
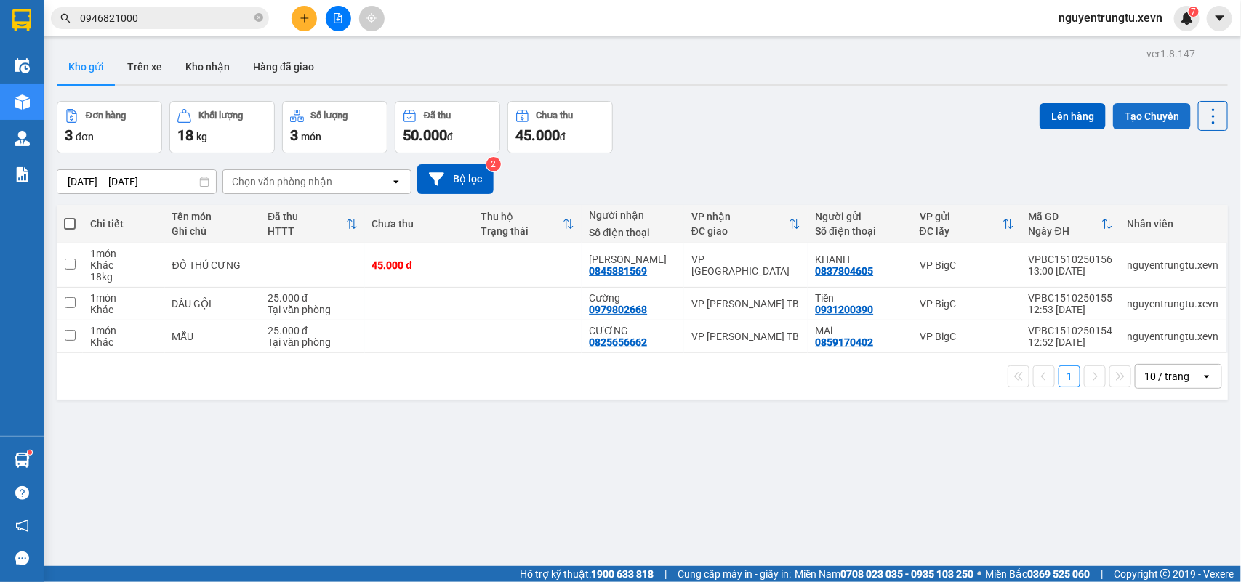
click at [1132, 121] on button "Tạo Chuyến" at bounding box center [1152, 116] width 78 height 26
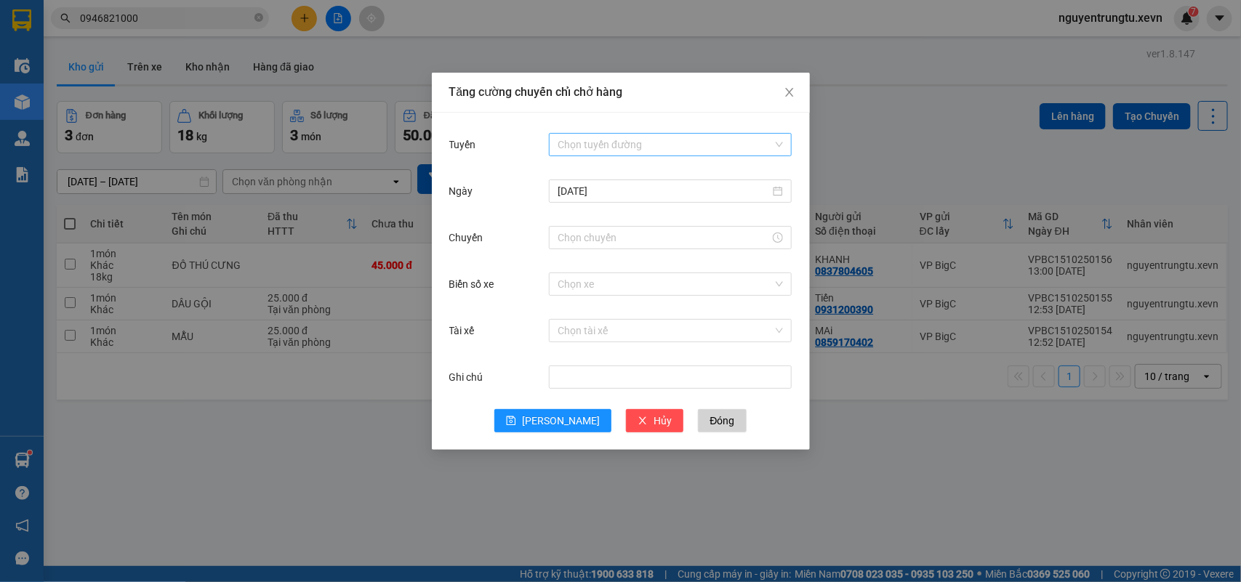
click at [662, 149] on input "Tuyến" at bounding box center [665, 145] width 215 height 22
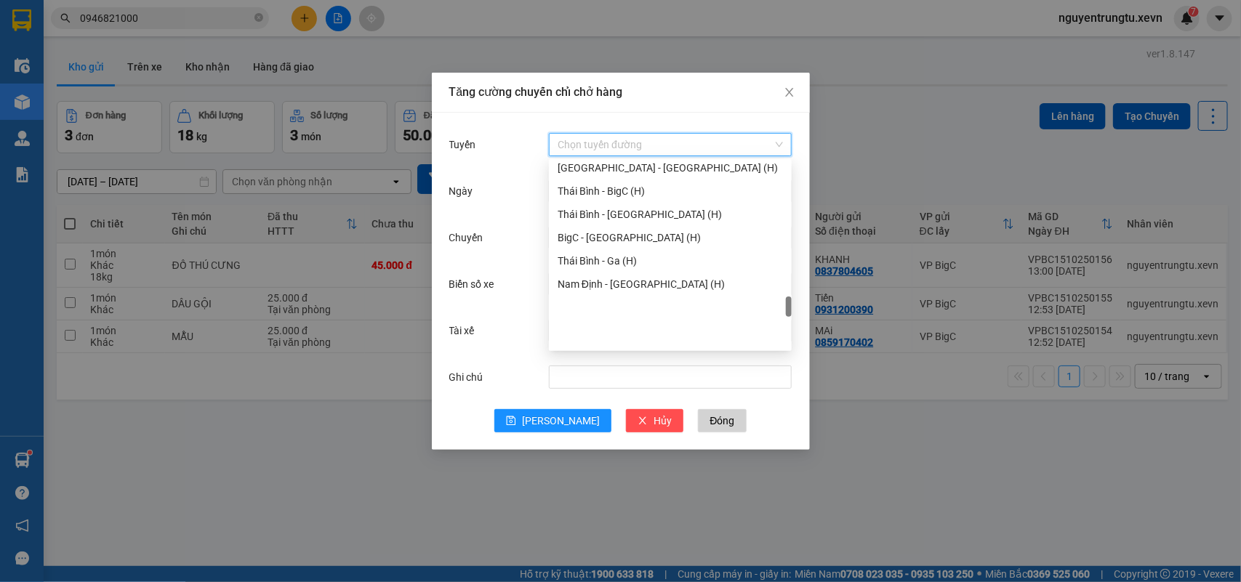
scroll to position [1543, 0]
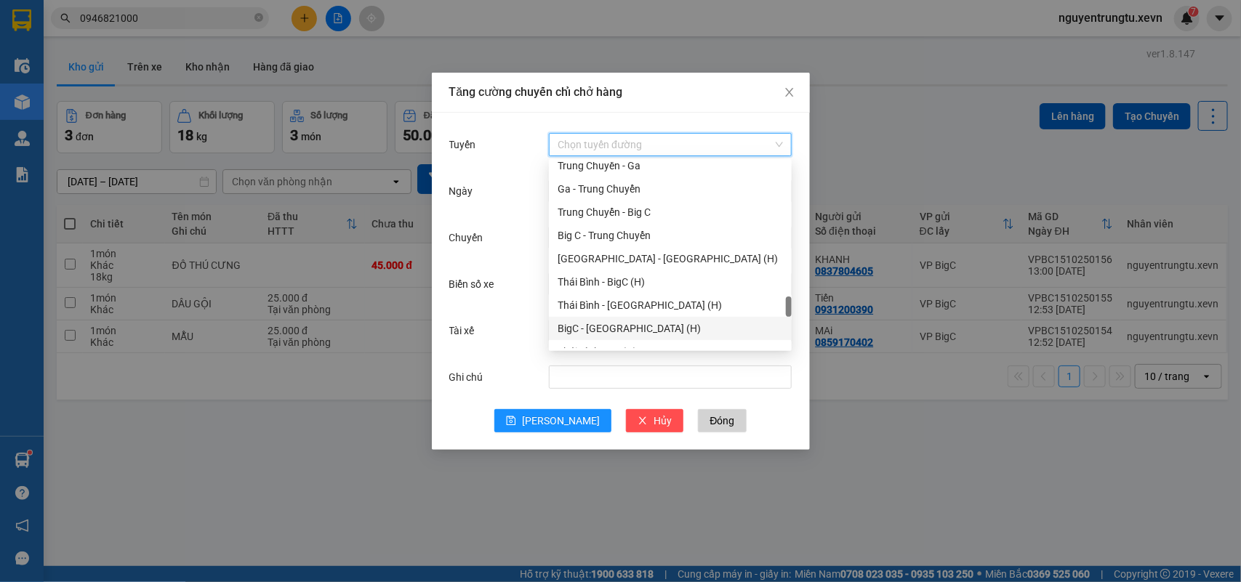
click at [621, 323] on div "BigC - [GEOGRAPHIC_DATA] (H)" at bounding box center [670, 329] width 225 height 16
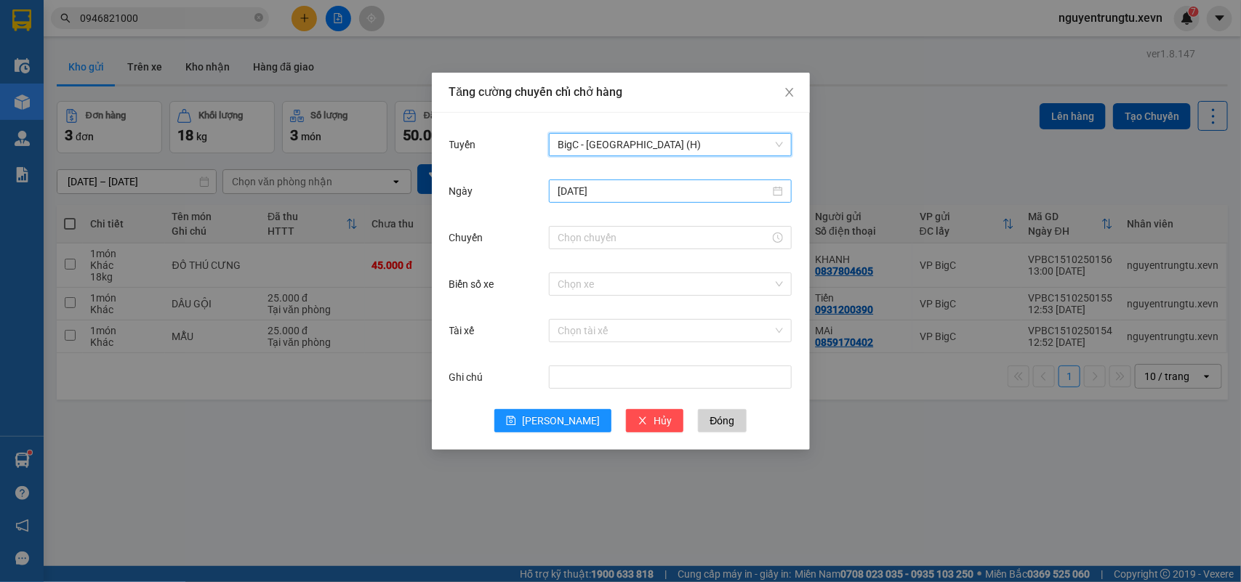
click at [653, 193] on input "[DATE]" at bounding box center [664, 191] width 212 height 16
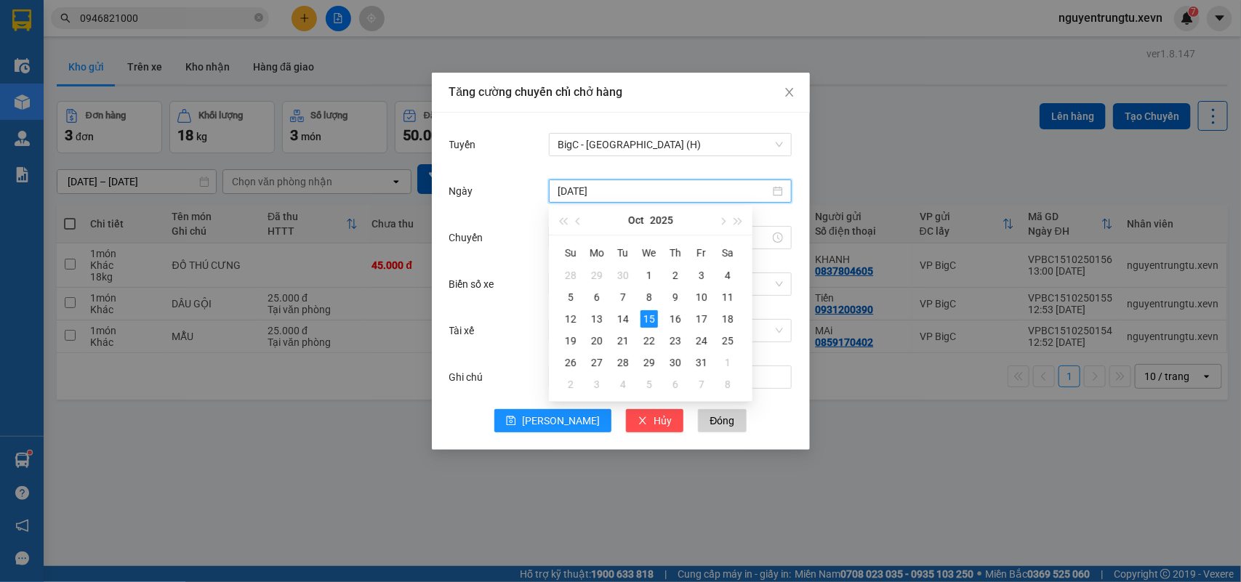
type input "[DATE]"
click at [645, 322] on div "15" at bounding box center [648, 318] width 17 height 17
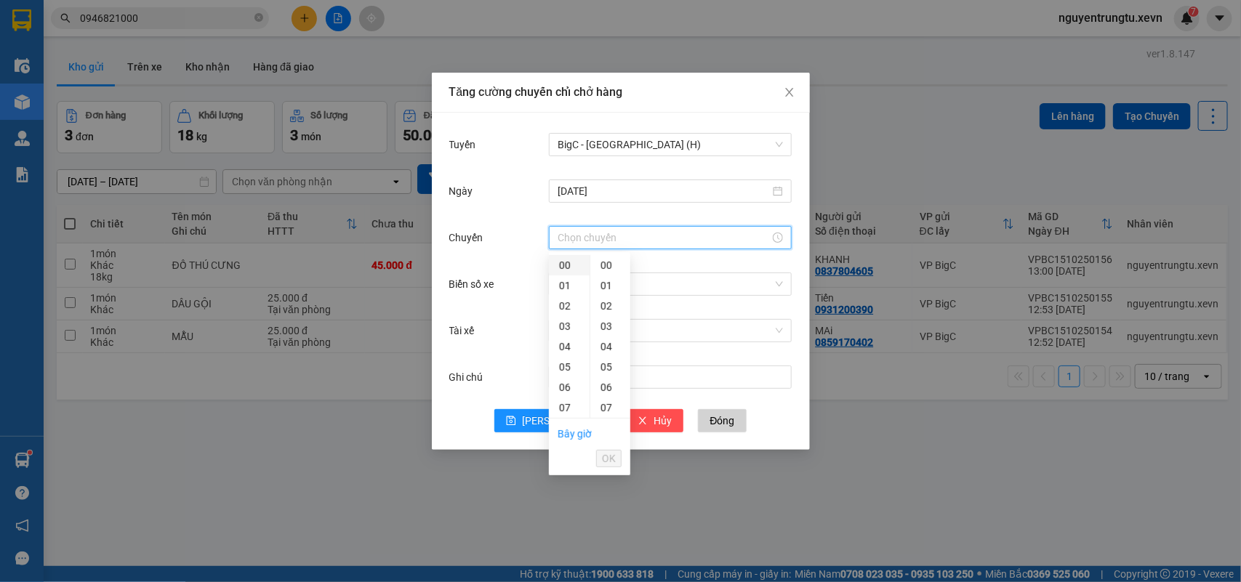
drag, startPoint x: 572, startPoint y: 235, endPoint x: 568, endPoint y: 263, distance: 28.6
click at [572, 234] on input "Chuyến" at bounding box center [664, 238] width 212 height 16
click at [564, 362] on div "14" at bounding box center [569, 368] width 41 height 20
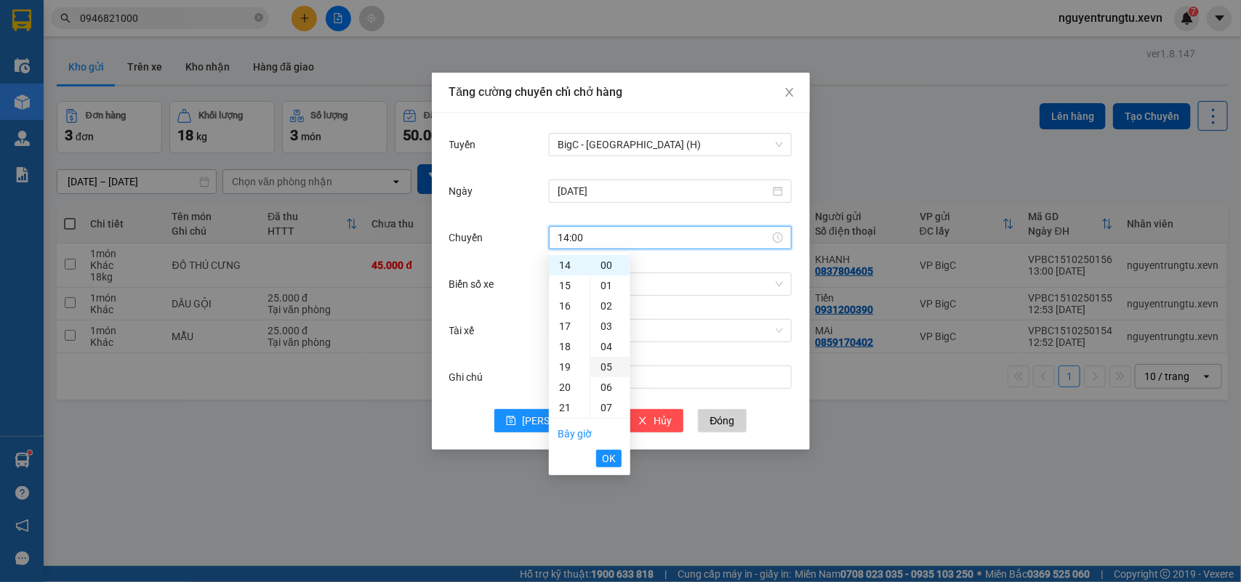
click at [602, 369] on div "05" at bounding box center [610, 367] width 40 height 20
type input "14:05"
click at [611, 460] on span "OK" at bounding box center [609, 459] width 14 height 16
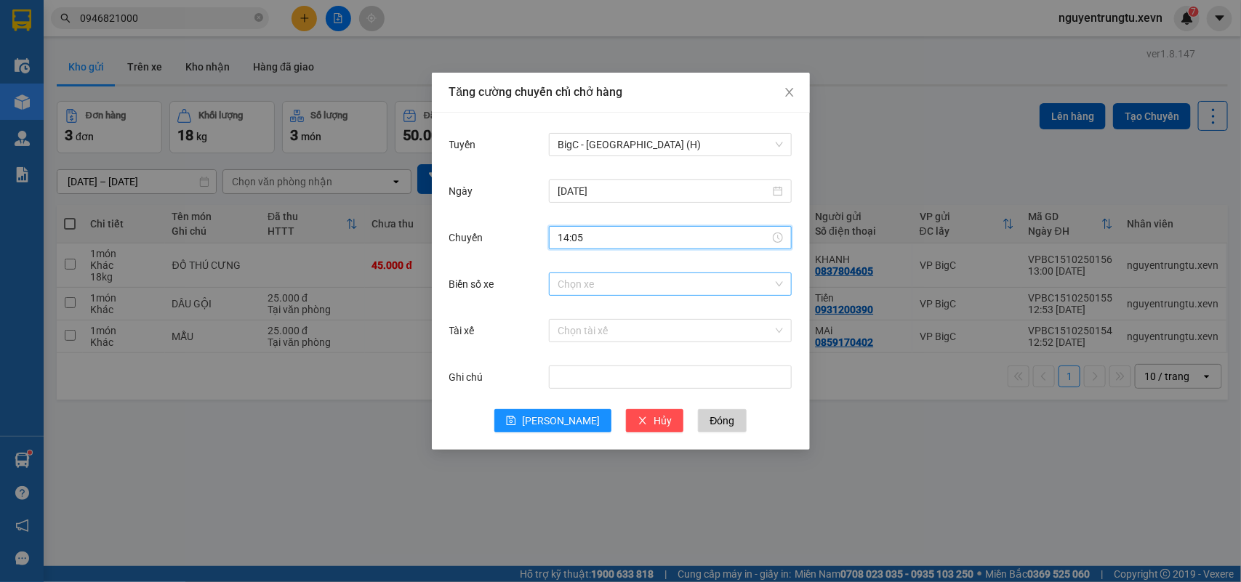
click at [677, 287] on input "Biển số xe" at bounding box center [665, 284] width 215 height 22
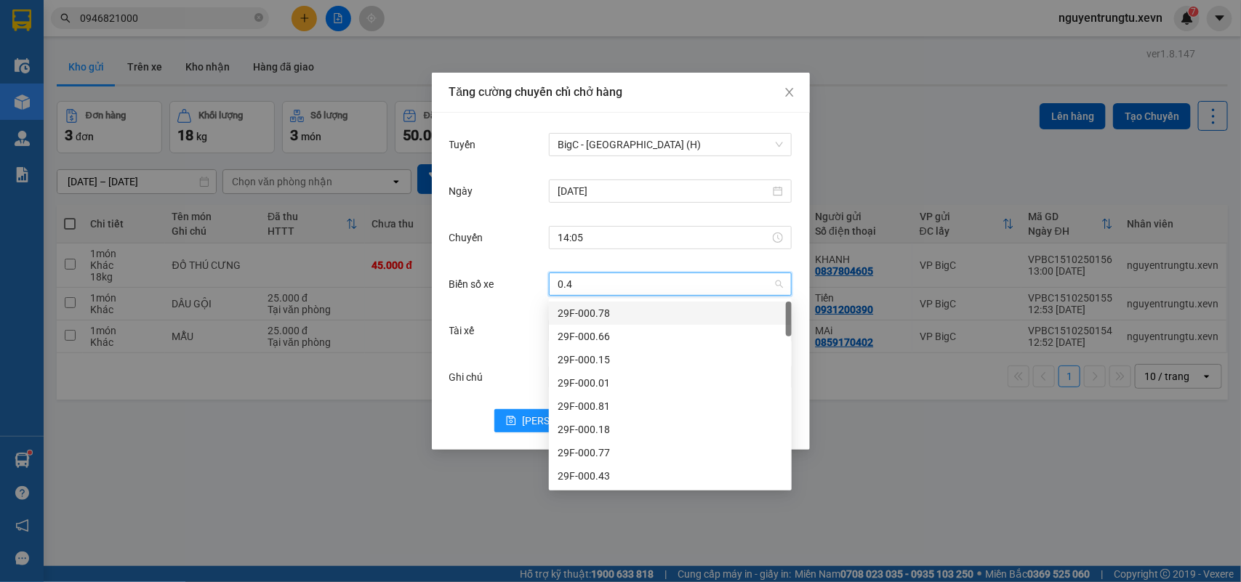
type input "0.42"
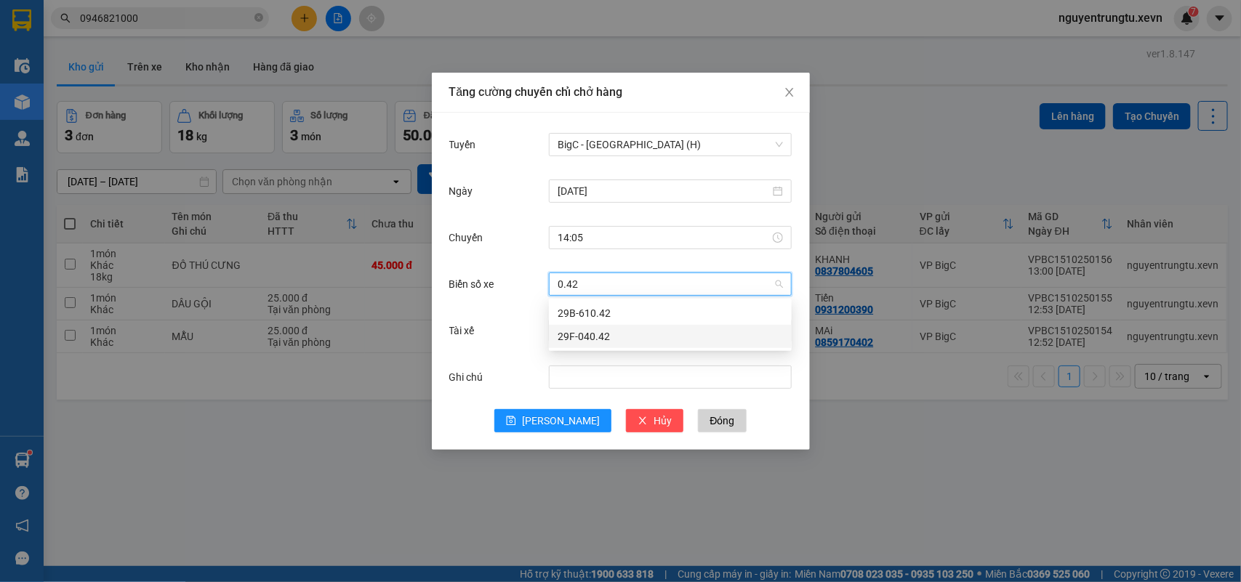
click at [607, 333] on div "29F-040.42" at bounding box center [670, 337] width 225 height 16
click at [607, 333] on input "Tài xế" at bounding box center [665, 331] width 215 height 22
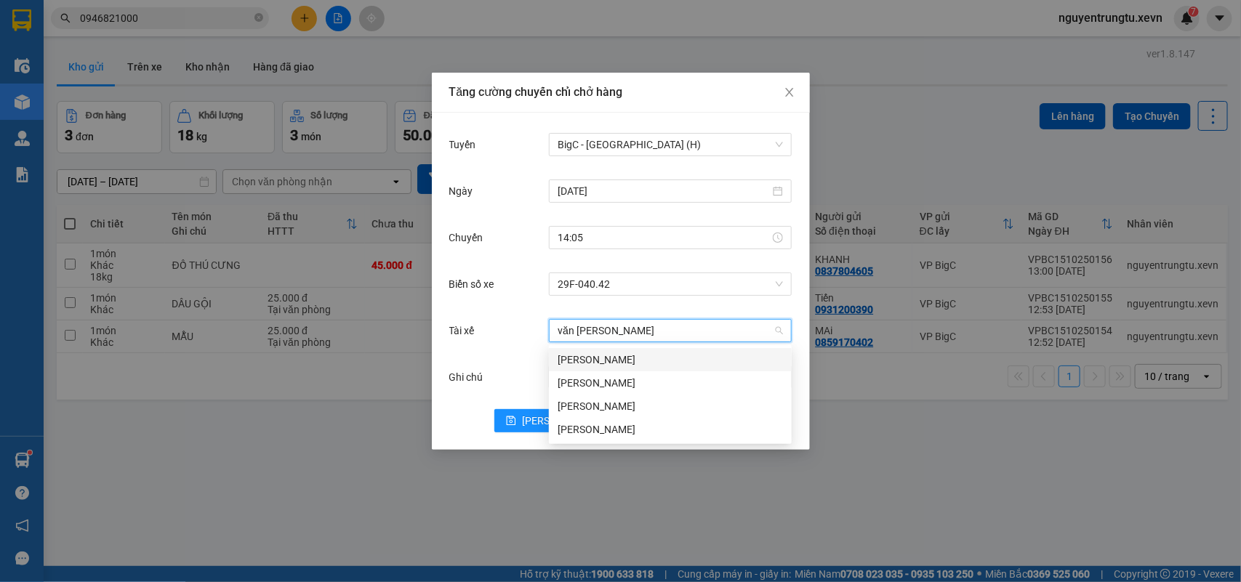
type input "văn long"
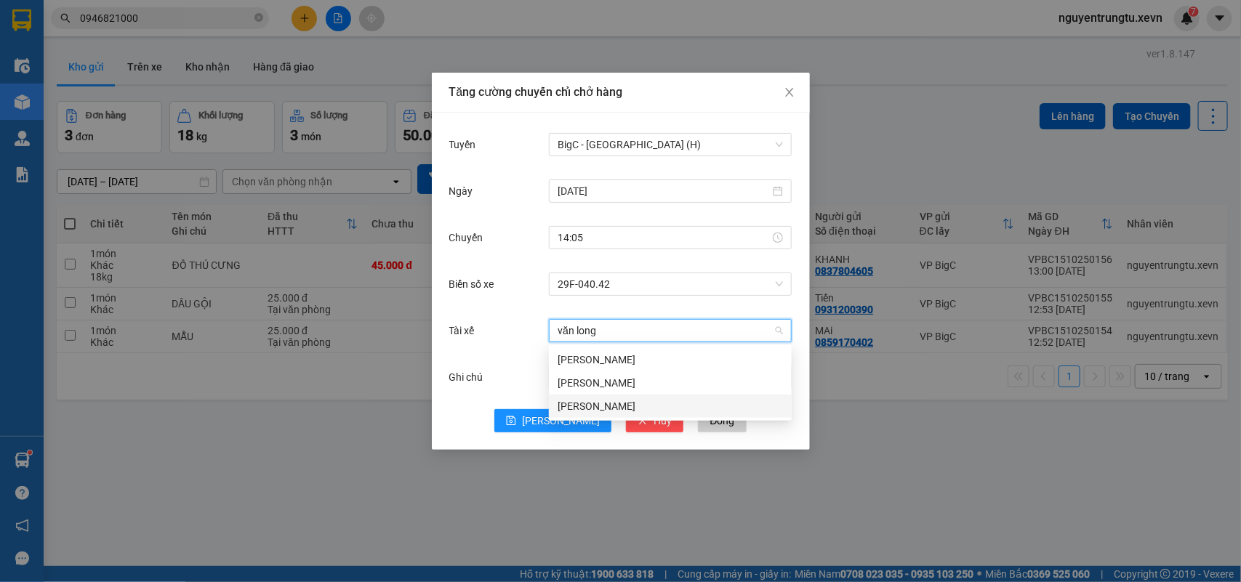
click at [597, 401] on div "[PERSON_NAME]" at bounding box center [670, 406] width 225 height 16
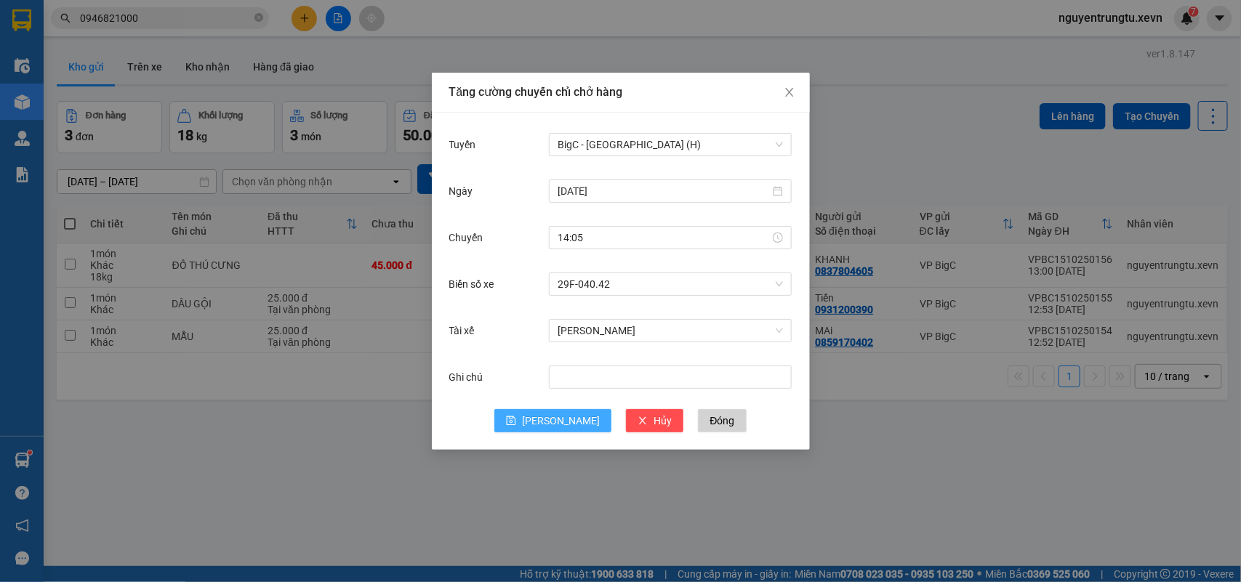
click at [560, 417] on span "[PERSON_NAME]" at bounding box center [561, 421] width 78 height 16
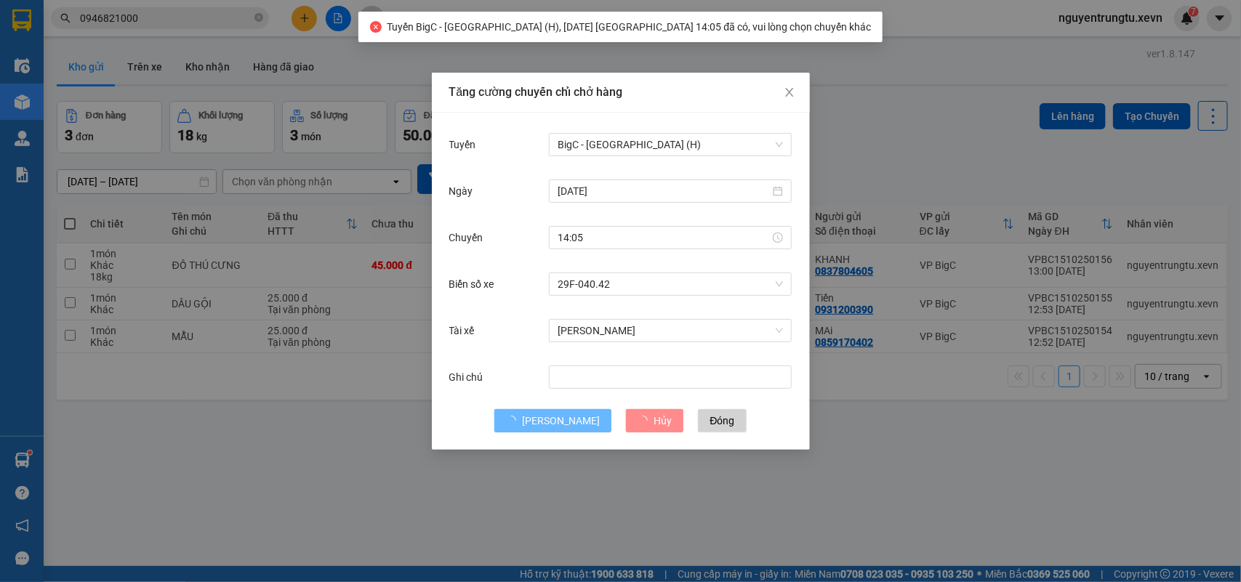
click at [837, 120] on div "Tăng cường chuyến chỉ chở hàng Tuyến BigC - [GEOGRAPHIC_DATA] (H) [DATE] [GEOGR…" at bounding box center [620, 291] width 1241 height 582
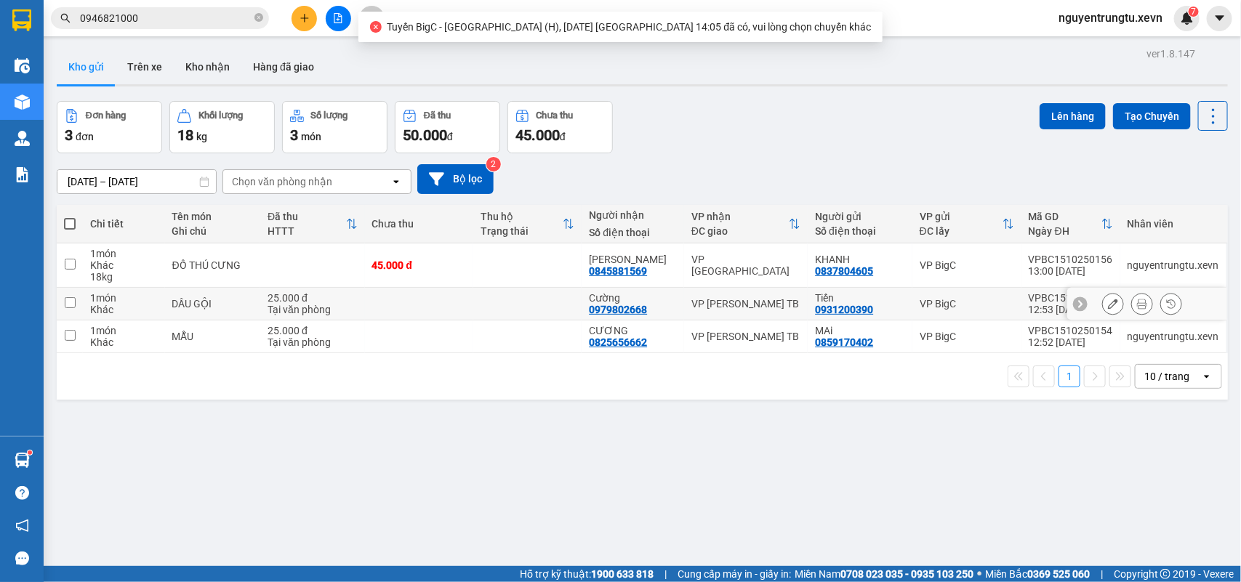
click at [576, 295] on td at bounding box center [527, 304] width 108 height 33
checkbox input "true"
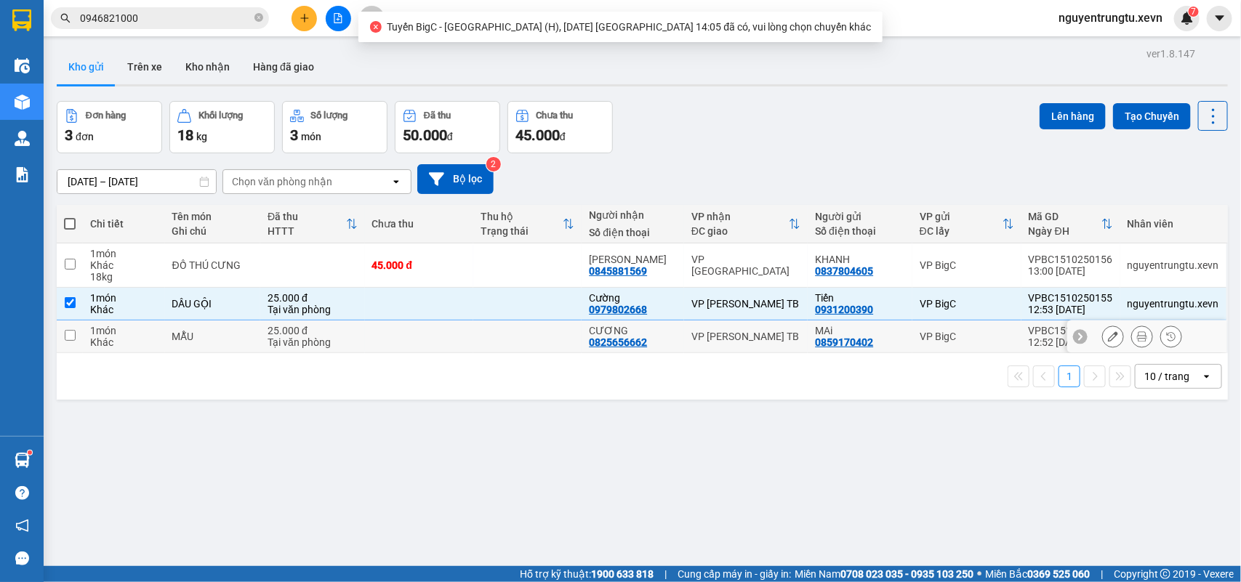
click at [565, 336] on td at bounding box center [527, 337] width 108 height 33
checkbox input "true"
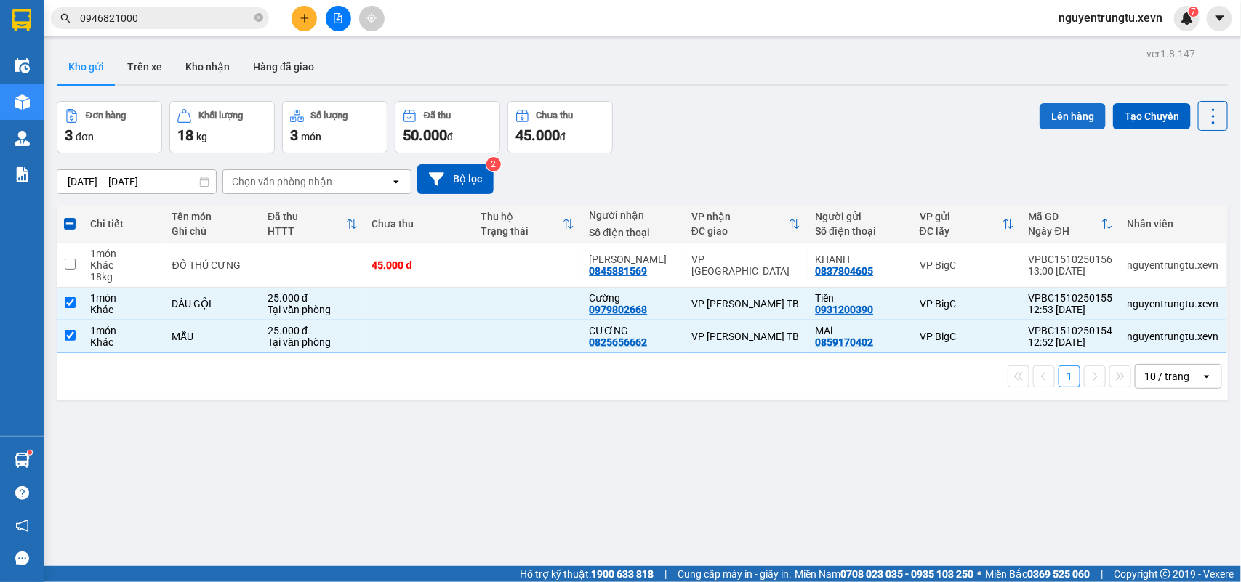
click at [1061, 115] on button "Lên hàng" at bounding box center [1072, 116] width 66 height 26
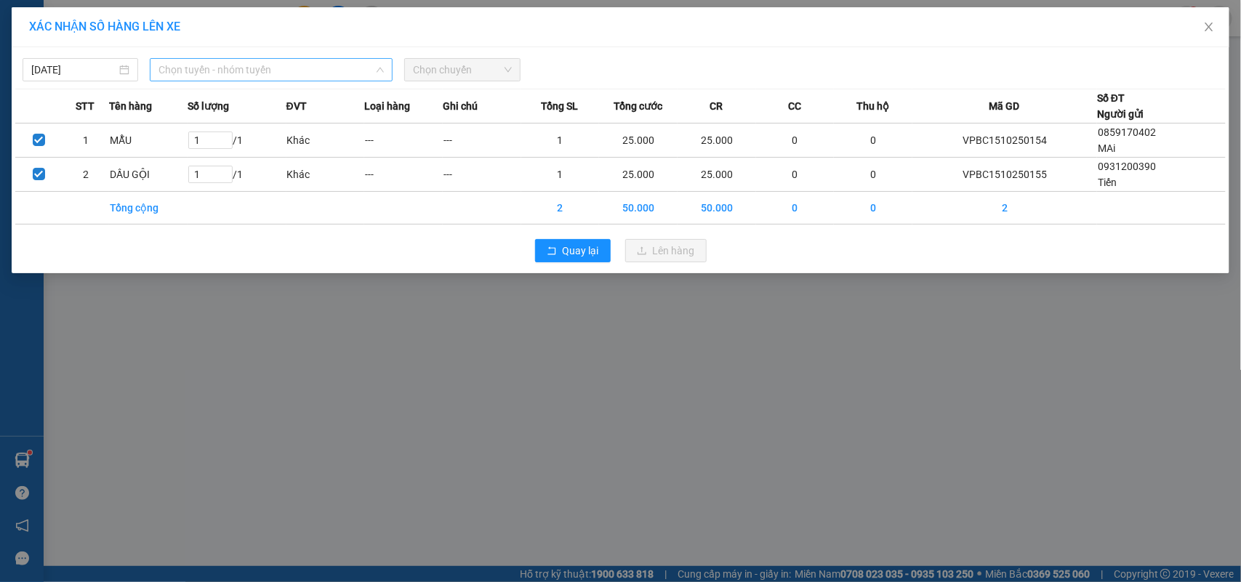
click at [212, 65] on span "Chọn tuyến - nhóm tuyến" at bounding box center [270, 70] width 225 height 22
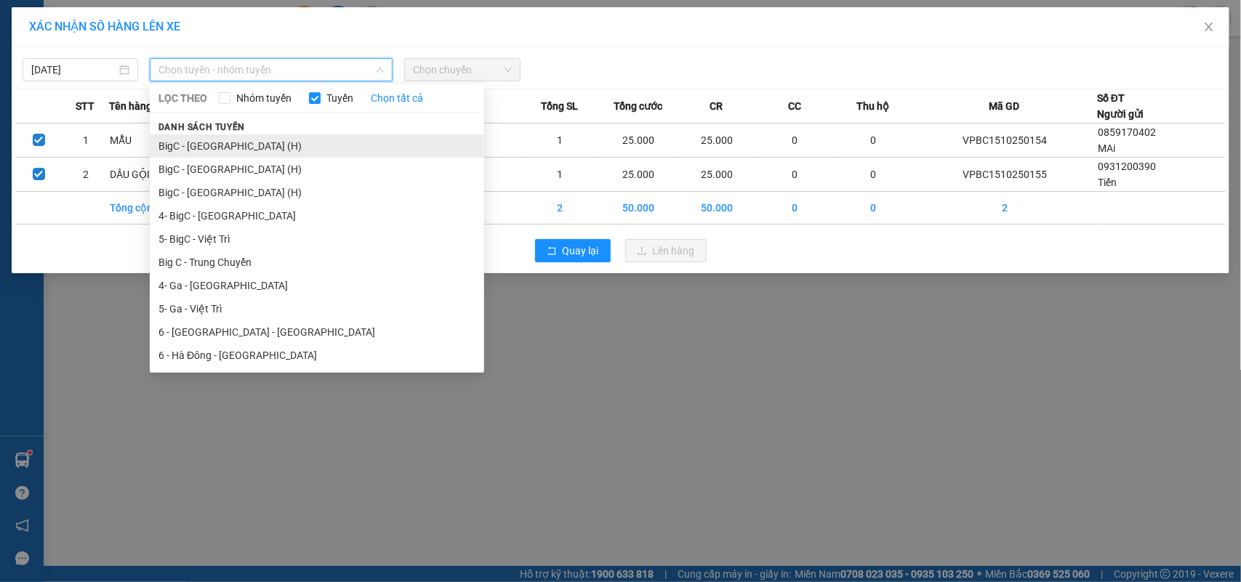
click at [235, 146] on li "BigC - [GEOGRAPHIC_DATA] (H)" at bounding box center [317, 145] width 334 height 23
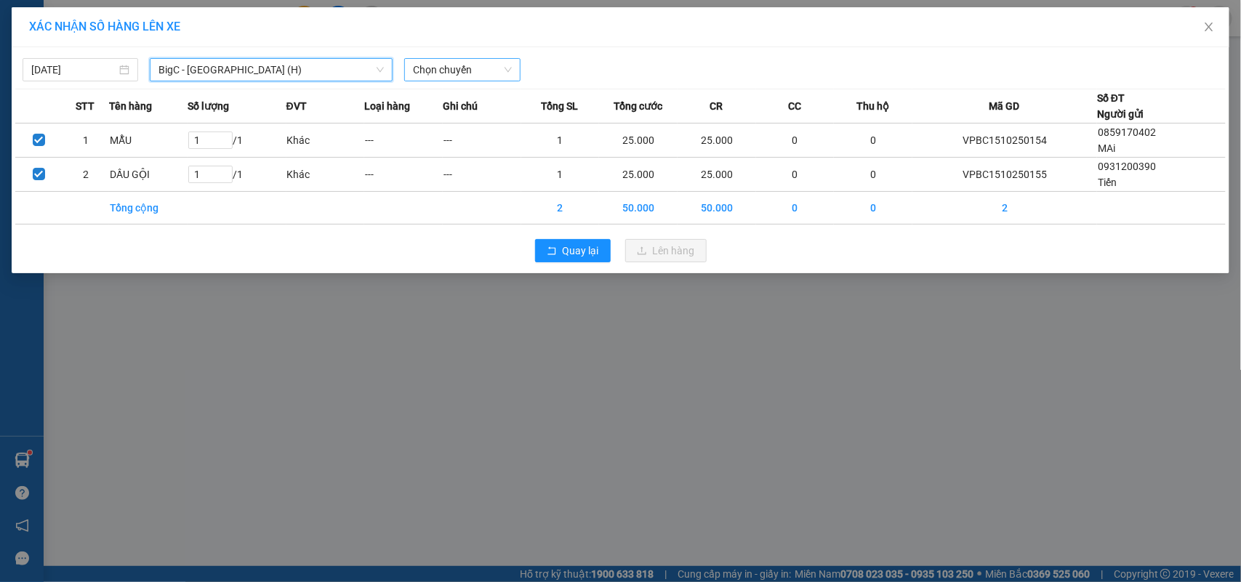
click at [474, 70] on span "Chọn chuyến" at bounding box center [462, 70] width 98 height 22
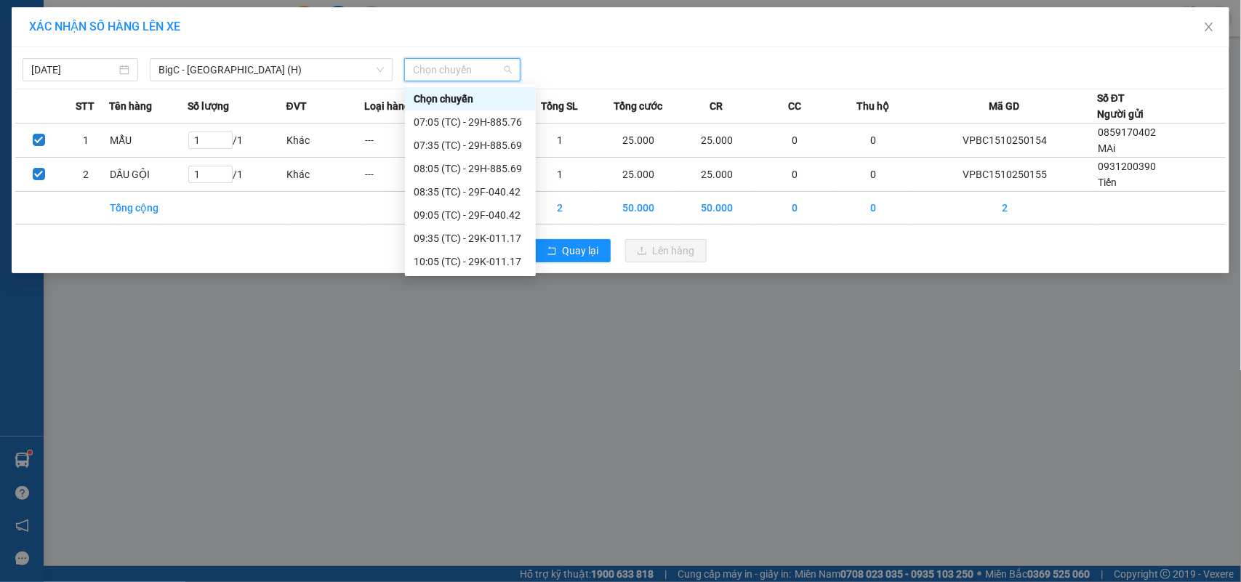
scroll to position [139, 0]
click at [495, 263] on div "14:05 (TC) - 29F-040.42" at bounding box center [470, 262] width 113 height 16
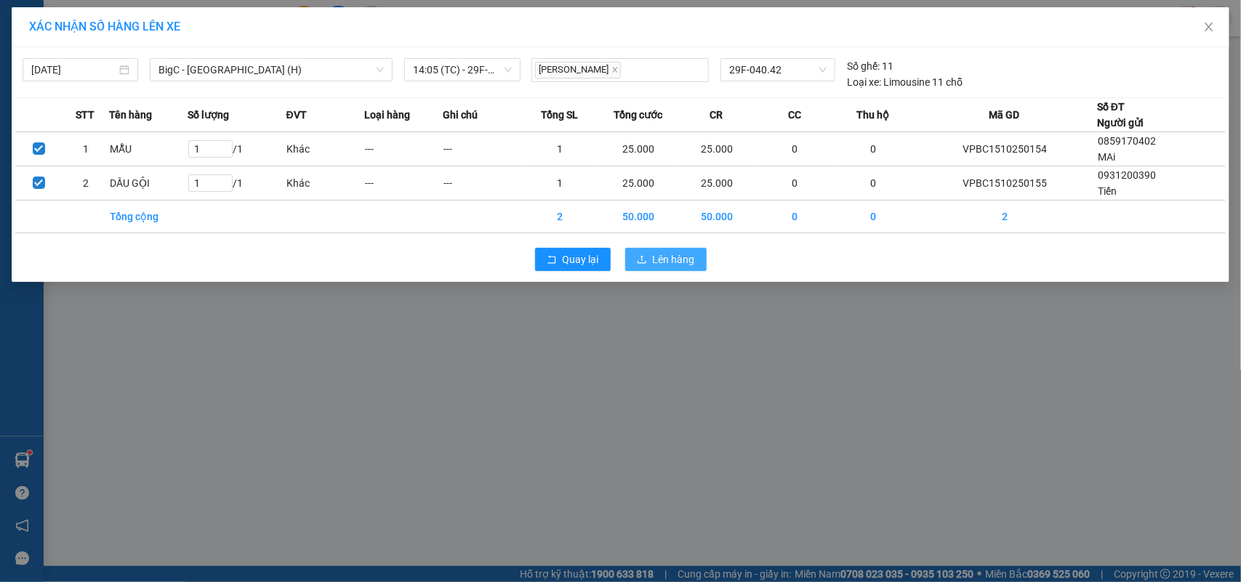
click at [675, 252] on span "Lên hàng" at bounding box center [674, 259] width 42 height 16
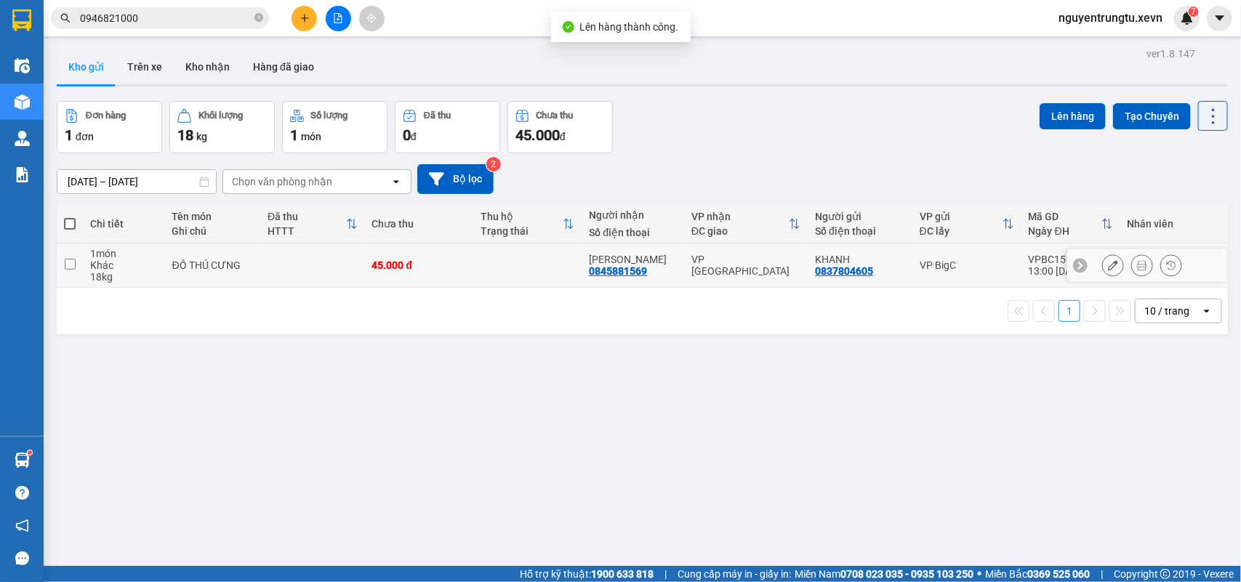
click at [771, 269] on div "VP [GEOGRAPHIC_DATA]" at bounding box center [745, 265] width 109 height 23
checkbox input "true"
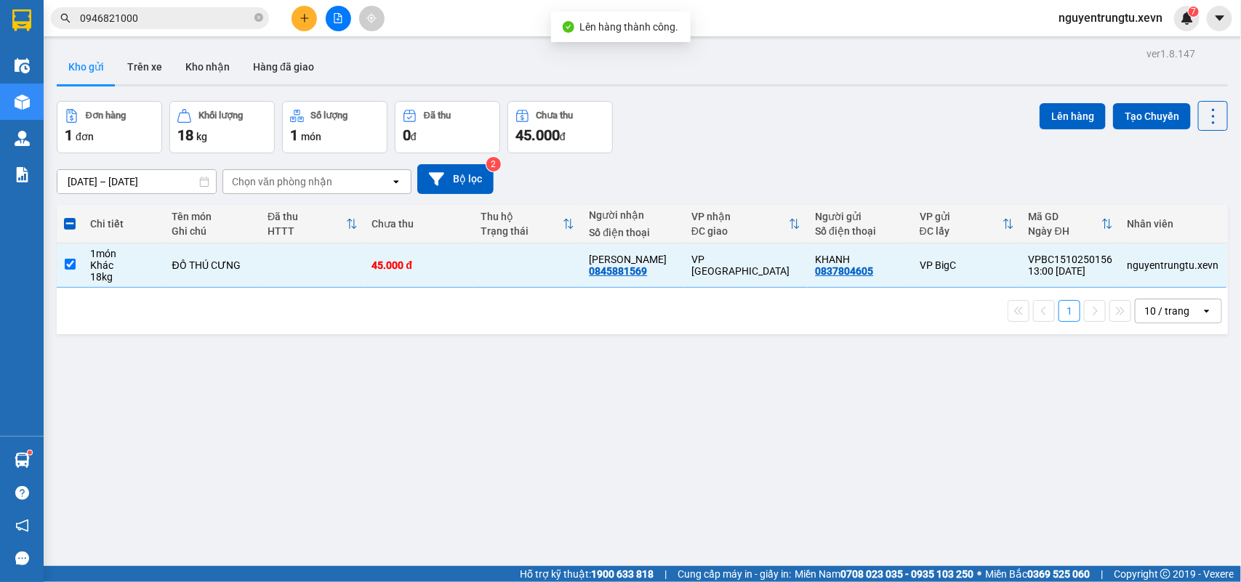
click at [1070, 96] on div "ver 1.8.147 Kho gửi Trên xe Kho nhận Hàng đã giao Đơn hàng 1 đơn Khối lượng 18 …" at bounding box center [642, 335] width 1183 height 582
click at [1040, 118] on button "Lên hàng" at bounding box center [1072, 116] width 66 height 26
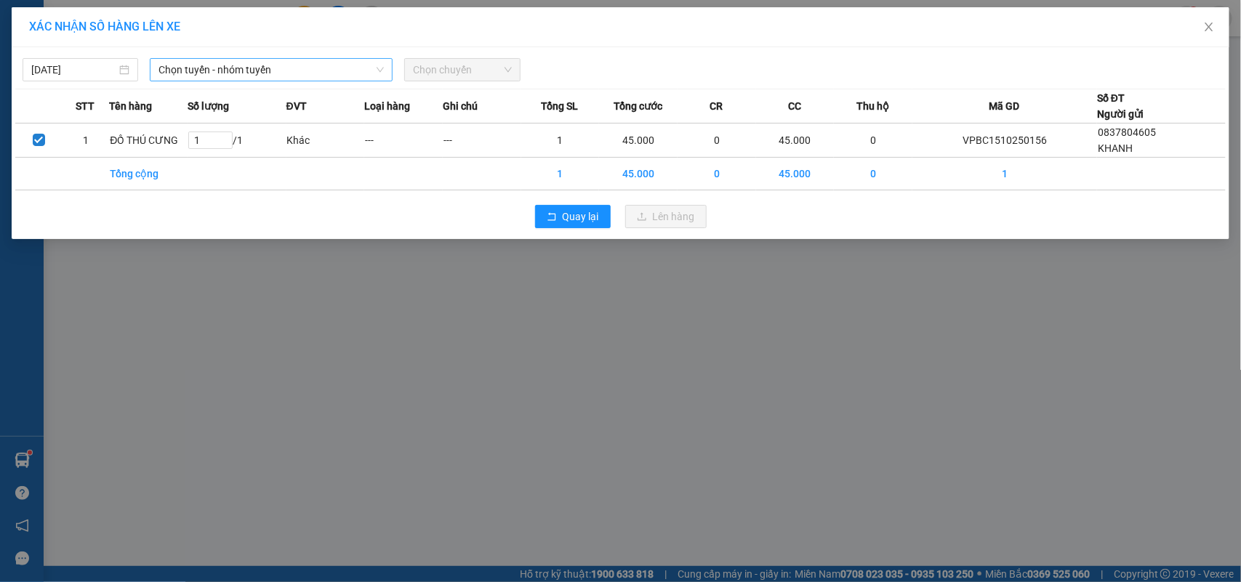
click at [228, 71] on span "Chọn tuyến - nhóm tuyến" at bounding box center [270, 70] width 225 height 22
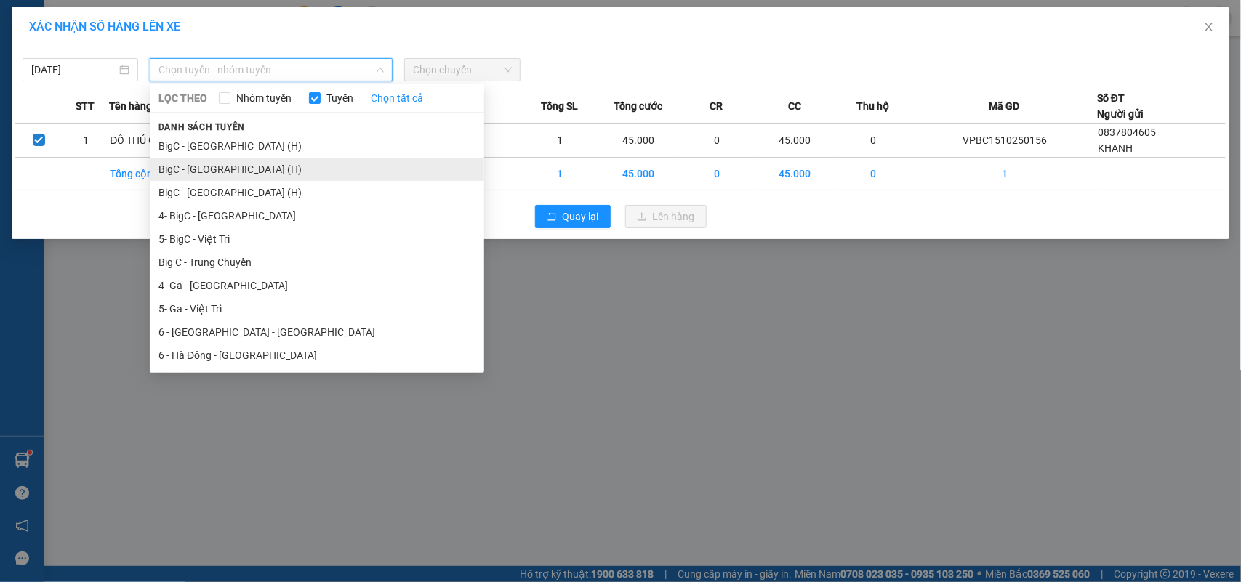
click at [240, 164] on li "BigC - [GEOGRAPHIC_DATA] (H)" at bounding box center [317, 169] width 334 height 23
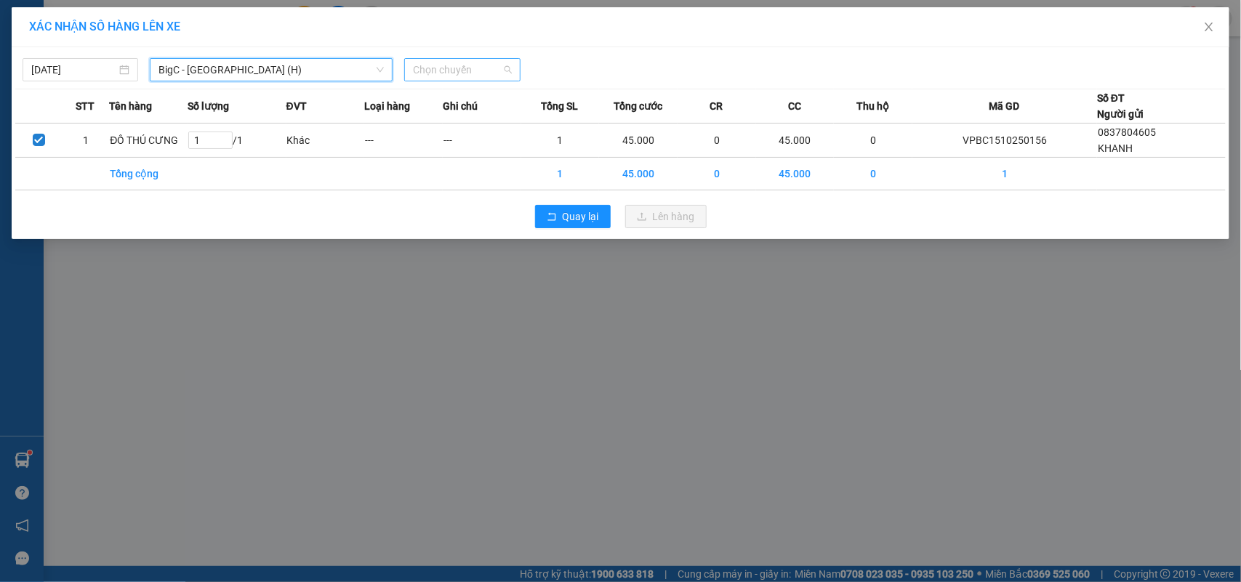
click at [492, 60] on span "Chọn chuyến" at bounding box center [462, 70] width 98 height 22
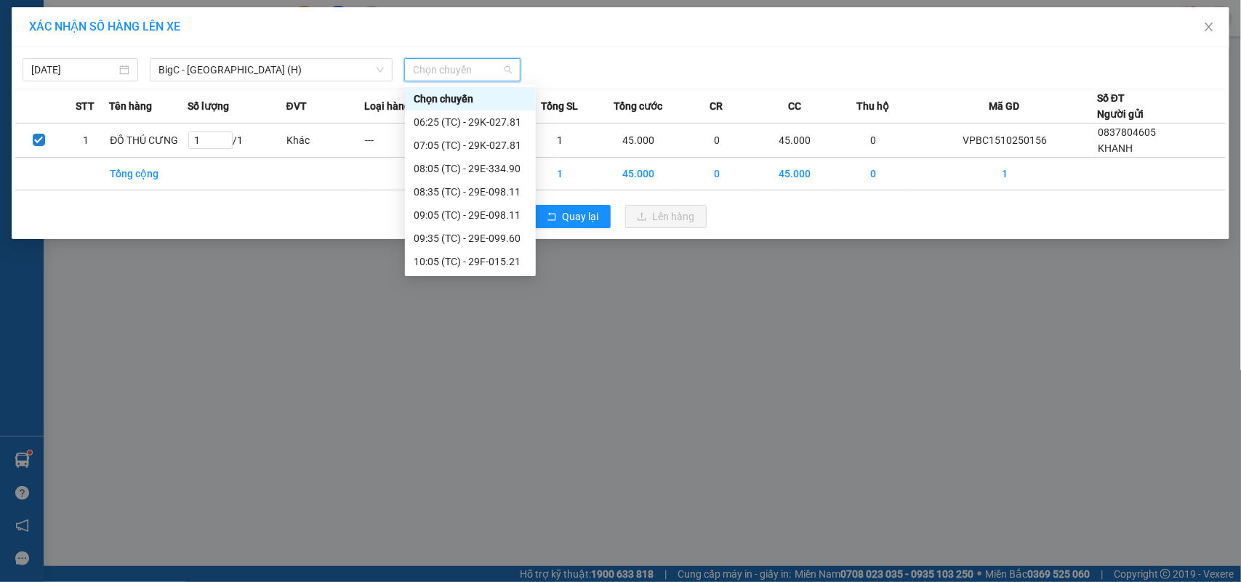
scroll to position [139, 0]
click at [499, 260] on div "14:05 (TC) - 29K-027.81" at bounding box center [470, 262] width 113 height 16
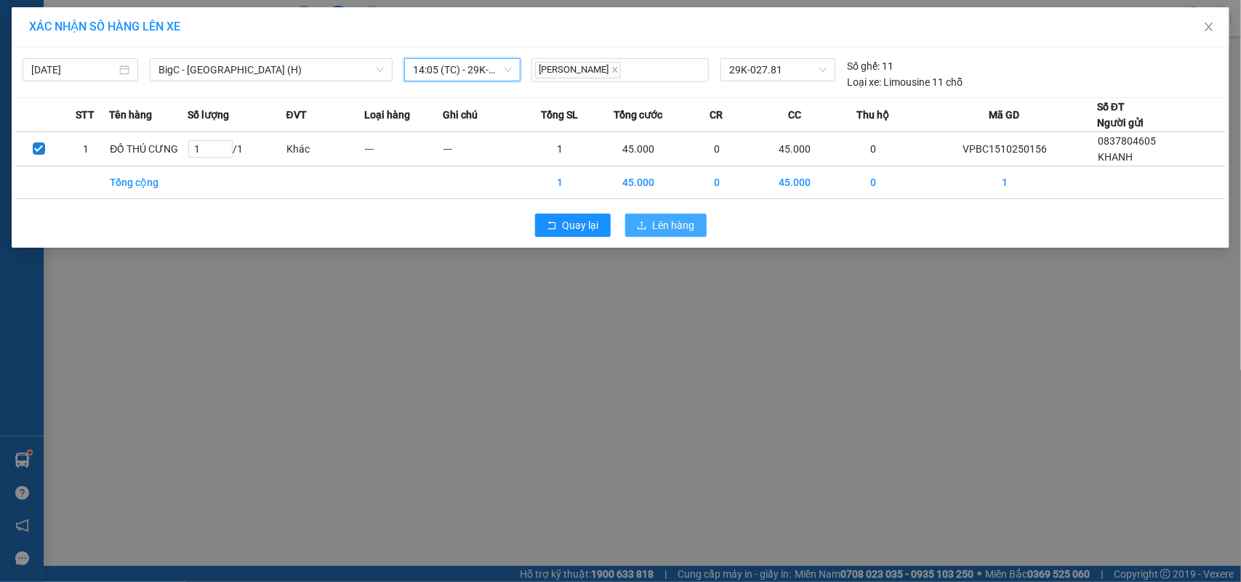
click at [656, 220] on span "Lên hàng" at bounding box center [674, 225] width 42 height 16
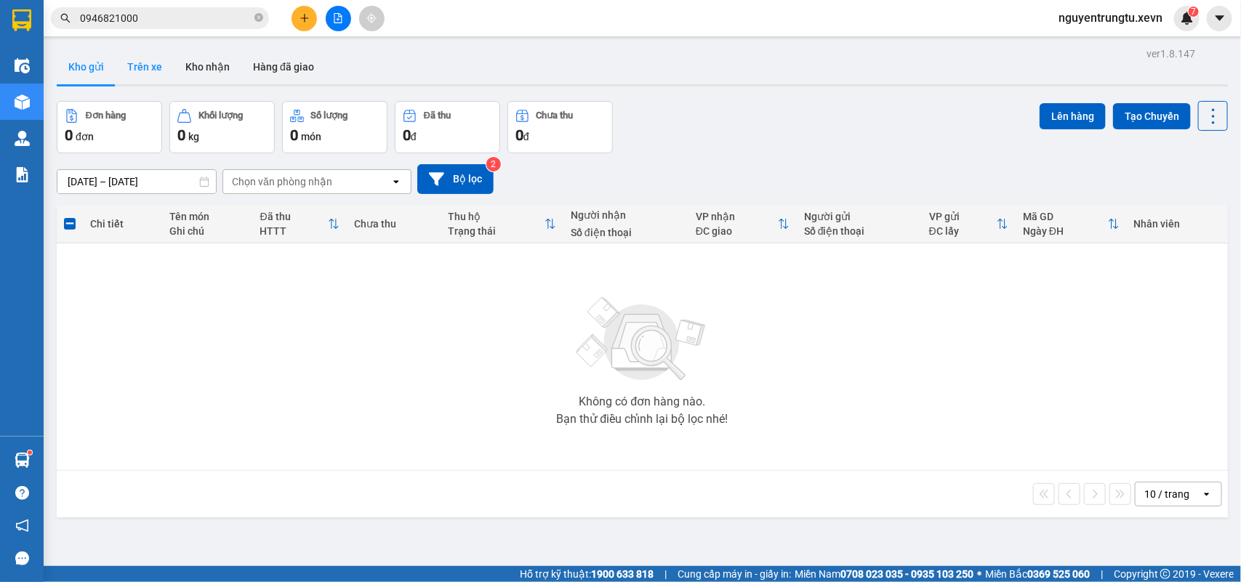
click at [147, 66] on button "Trên xe" at bounding box center [145, 66] width 58 height 35
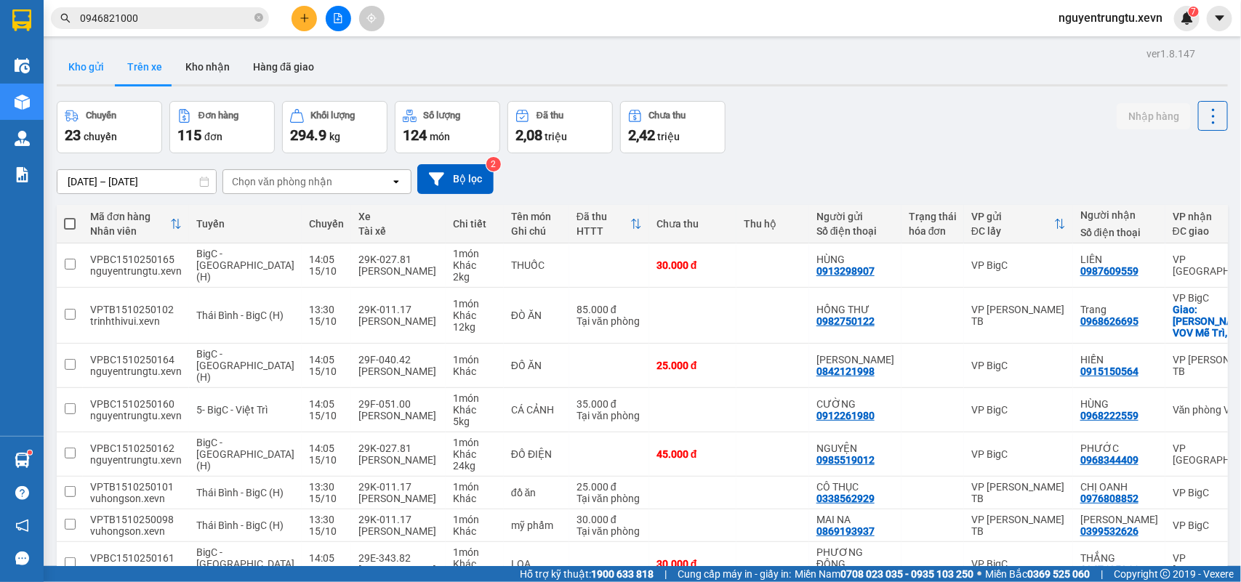
click at [92, 76] on button "Kho gửi" at bounding box center [86, 66] width 59 height 35
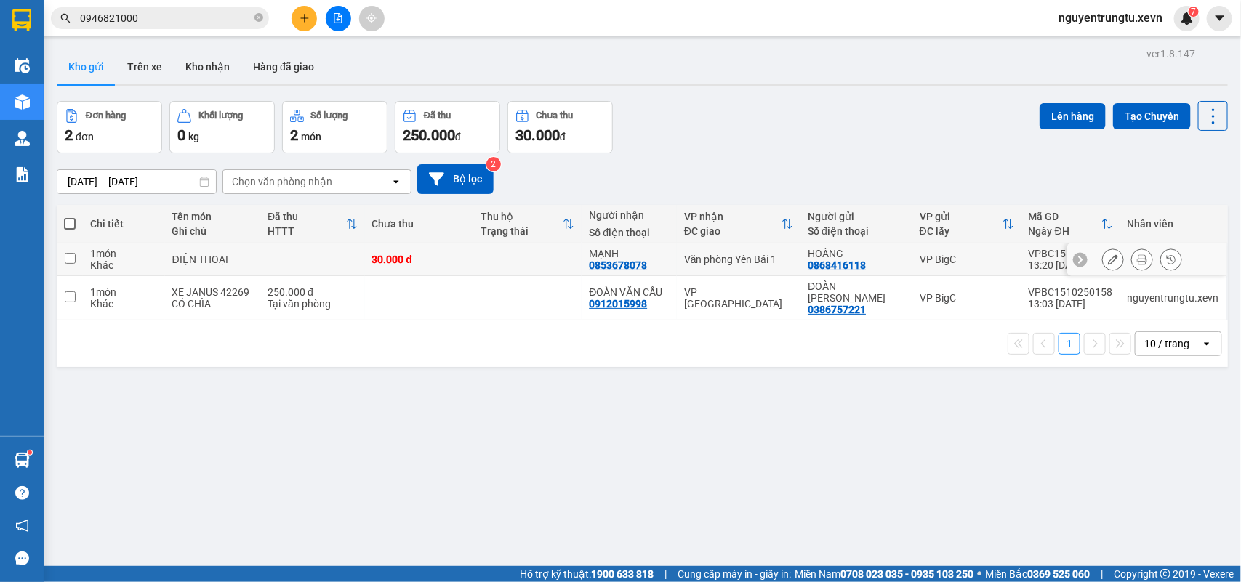
click at [79, 259] on td at bounding box center [70, 260] width 26 height 33
checkbox input "true"
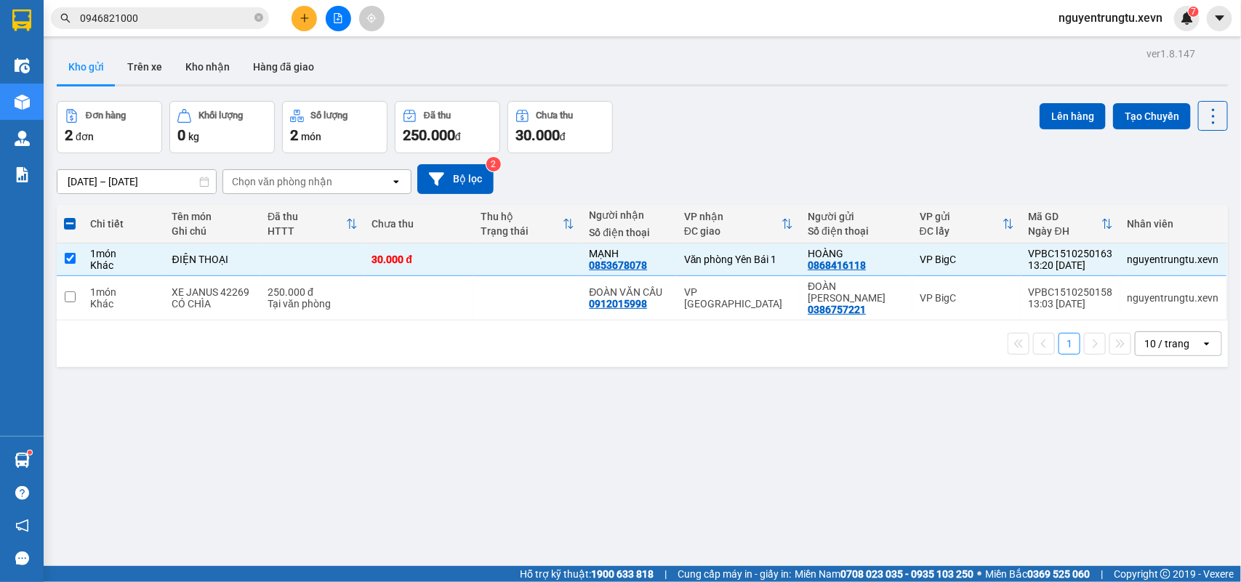
click at [831, 426] on div "ver 1.8.147 Kho gửi Trên xe Kho nhận Hàng đã giao Đơn hàng 2 đơn Khối lượng 0 k…" at bounding box center [642, 335] width 1183 height 582
